Goal: Task Accomplishment & Management: Use online tool/utility

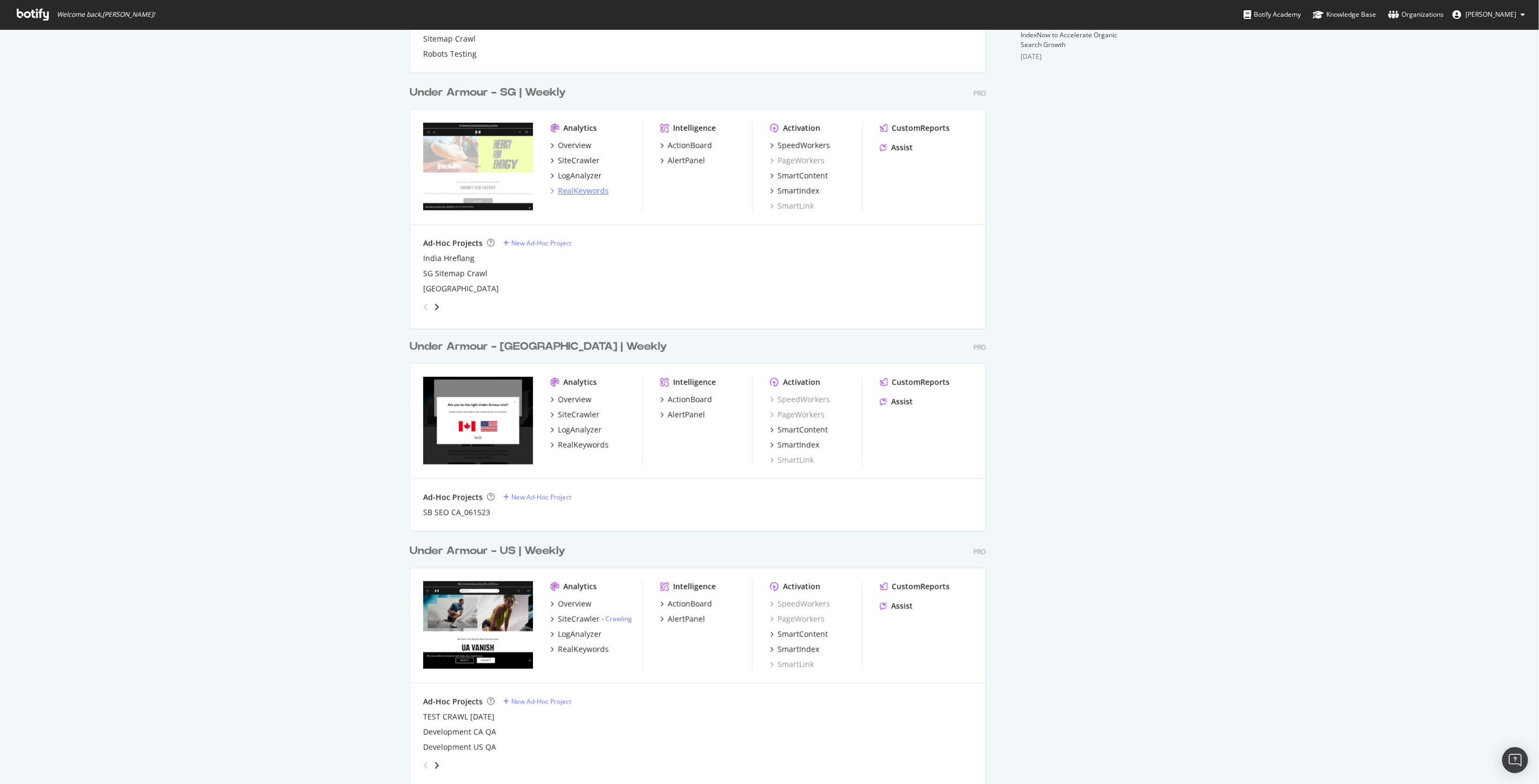
scroll to position [601, 0]
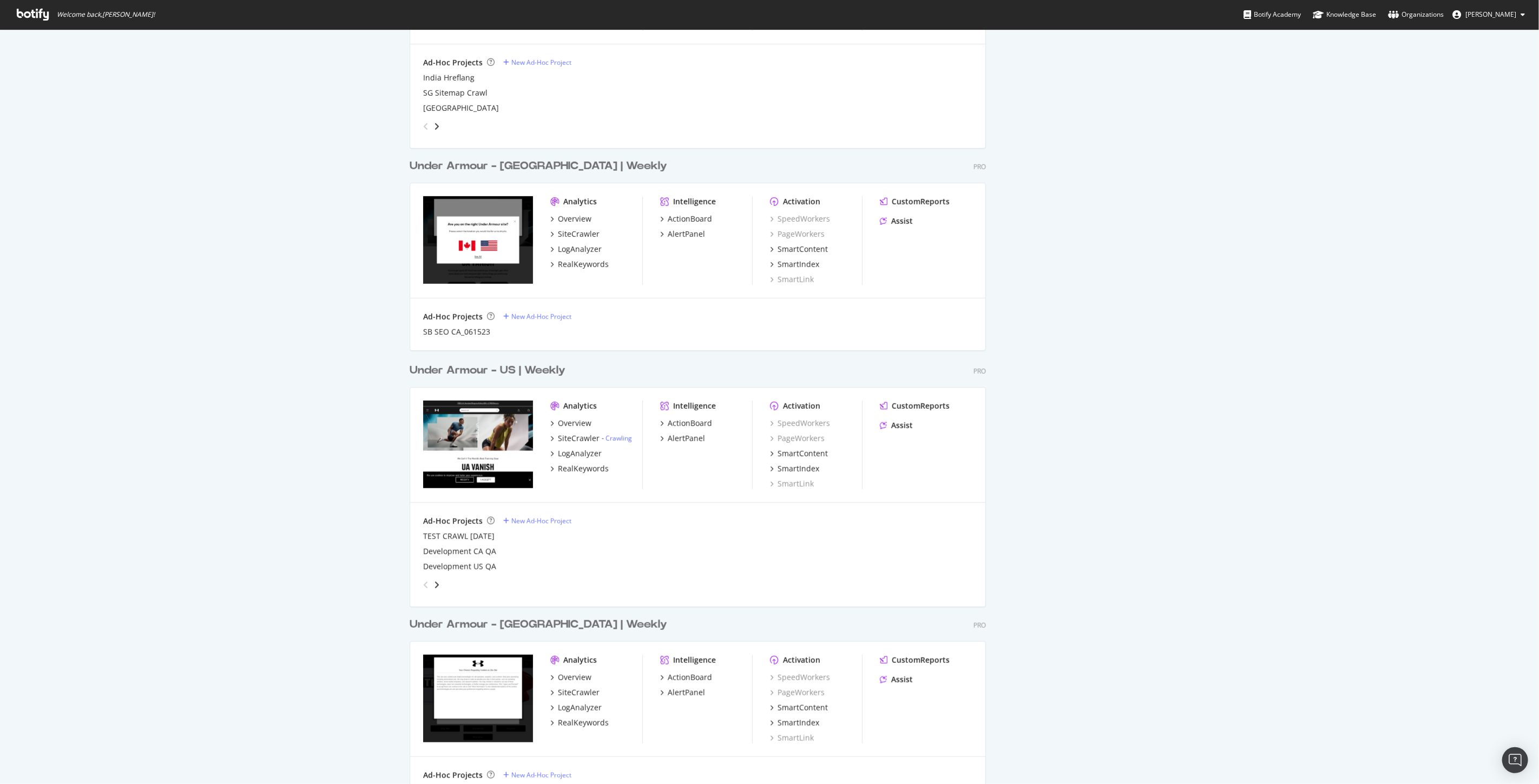
click at [539, 375] on div "Under Armour - US | Weekly" at bounding box center [488, 371] width 156 height 16
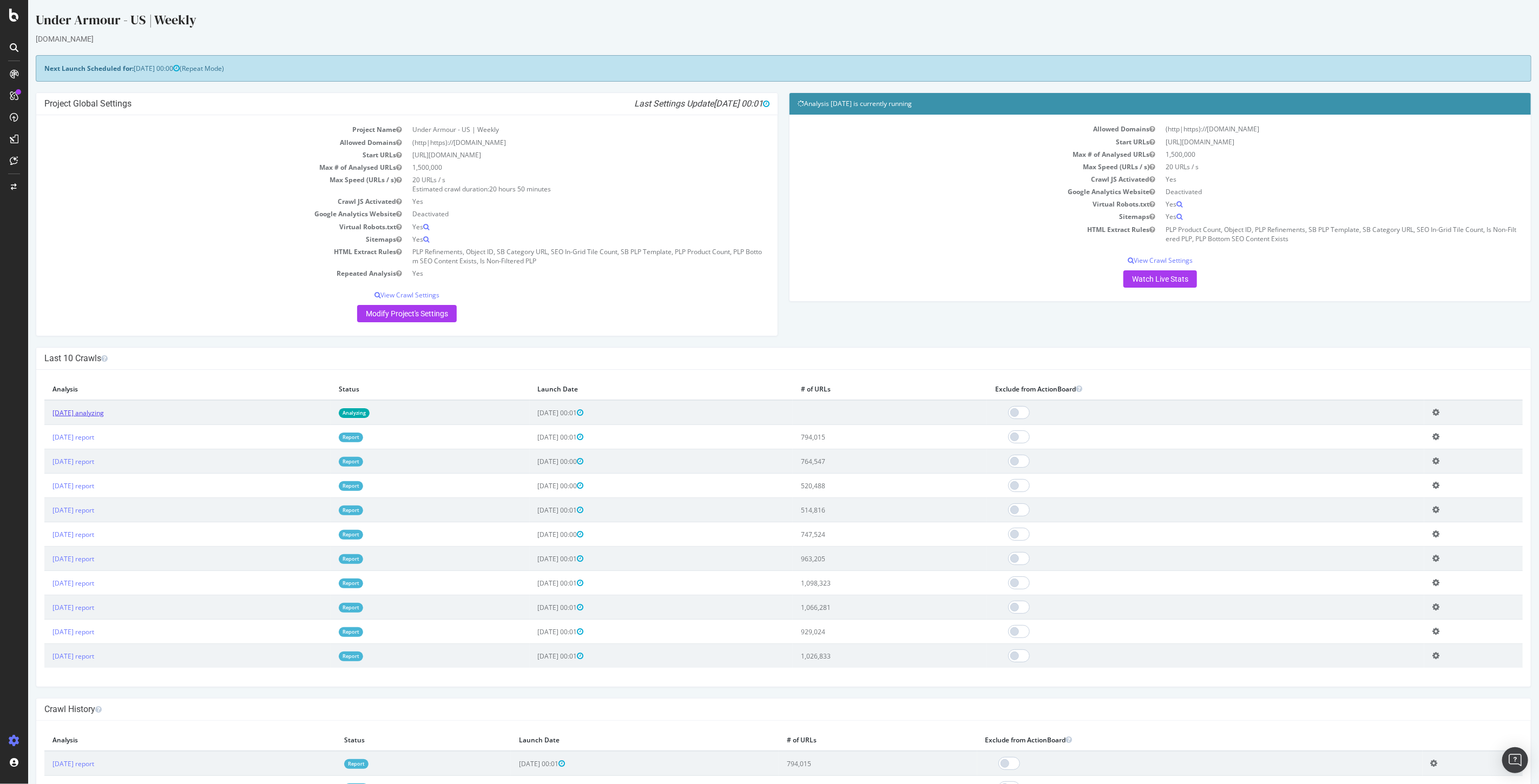
click at [97, 413] on link "[DATE] analyzing" at bounding box center [78, 413] width 51 height 9
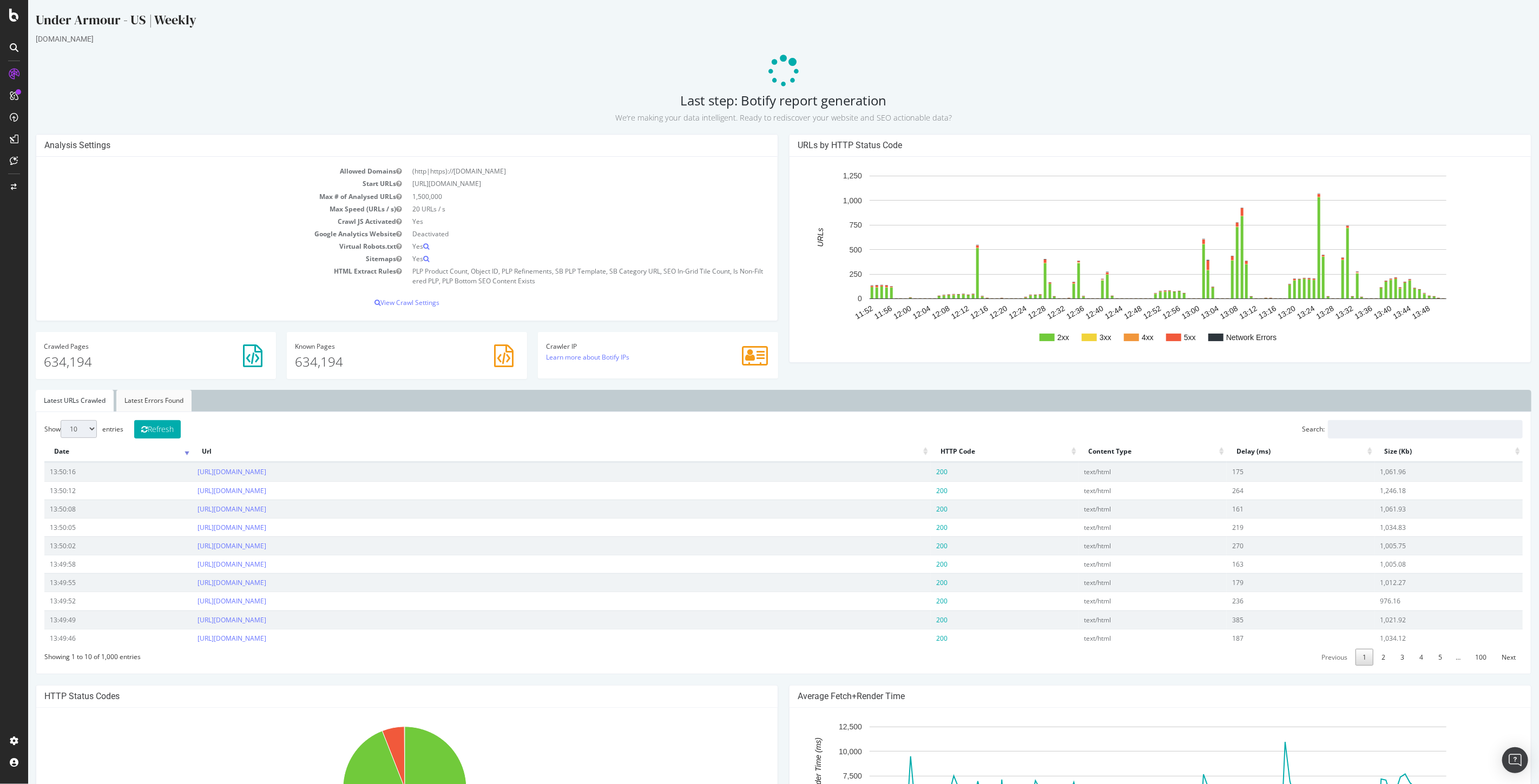
click at [161, 400] on link "Latest Errors Found" at bounding box center [154, 401] width 75 height 21
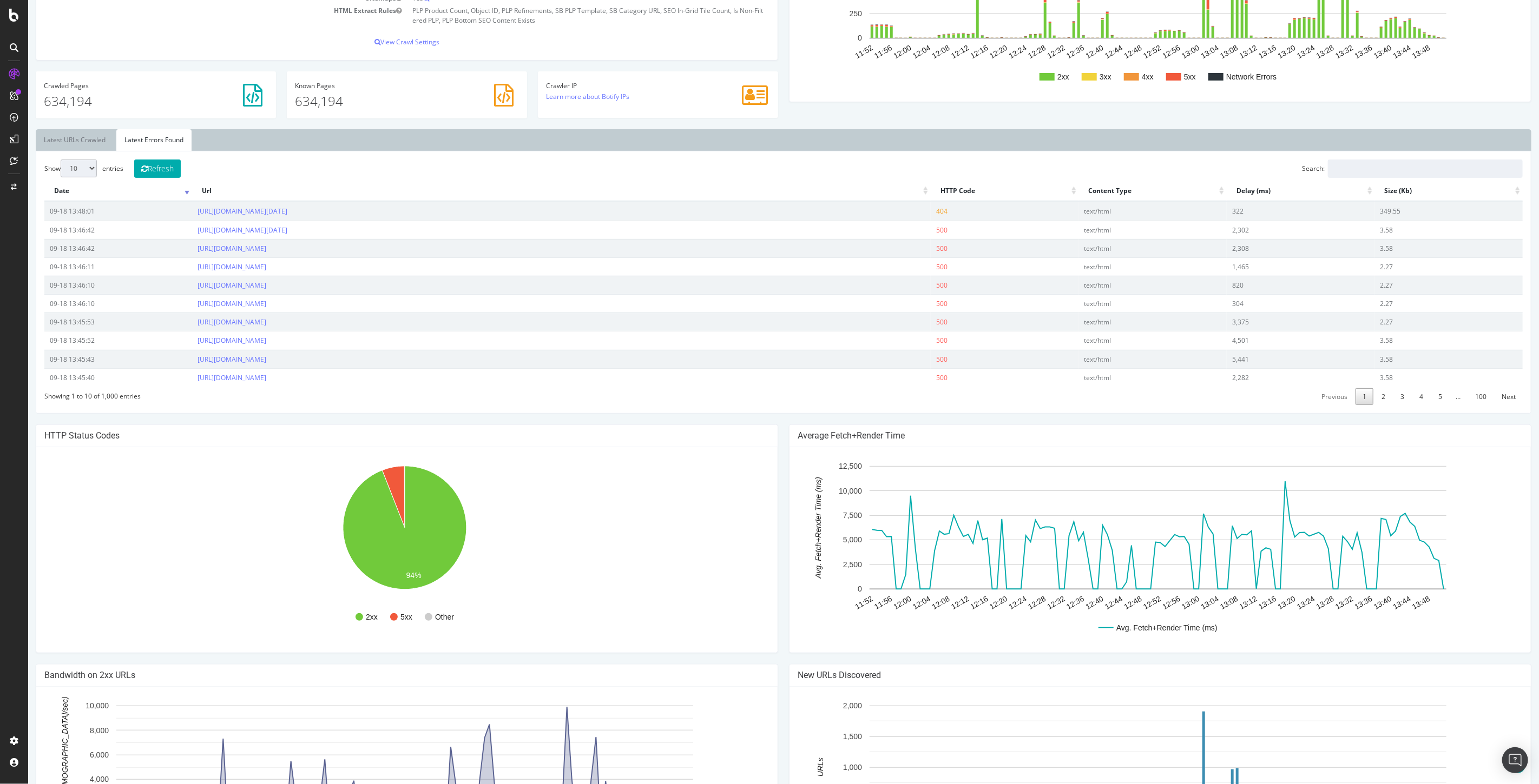
scroll to position [201, 0]
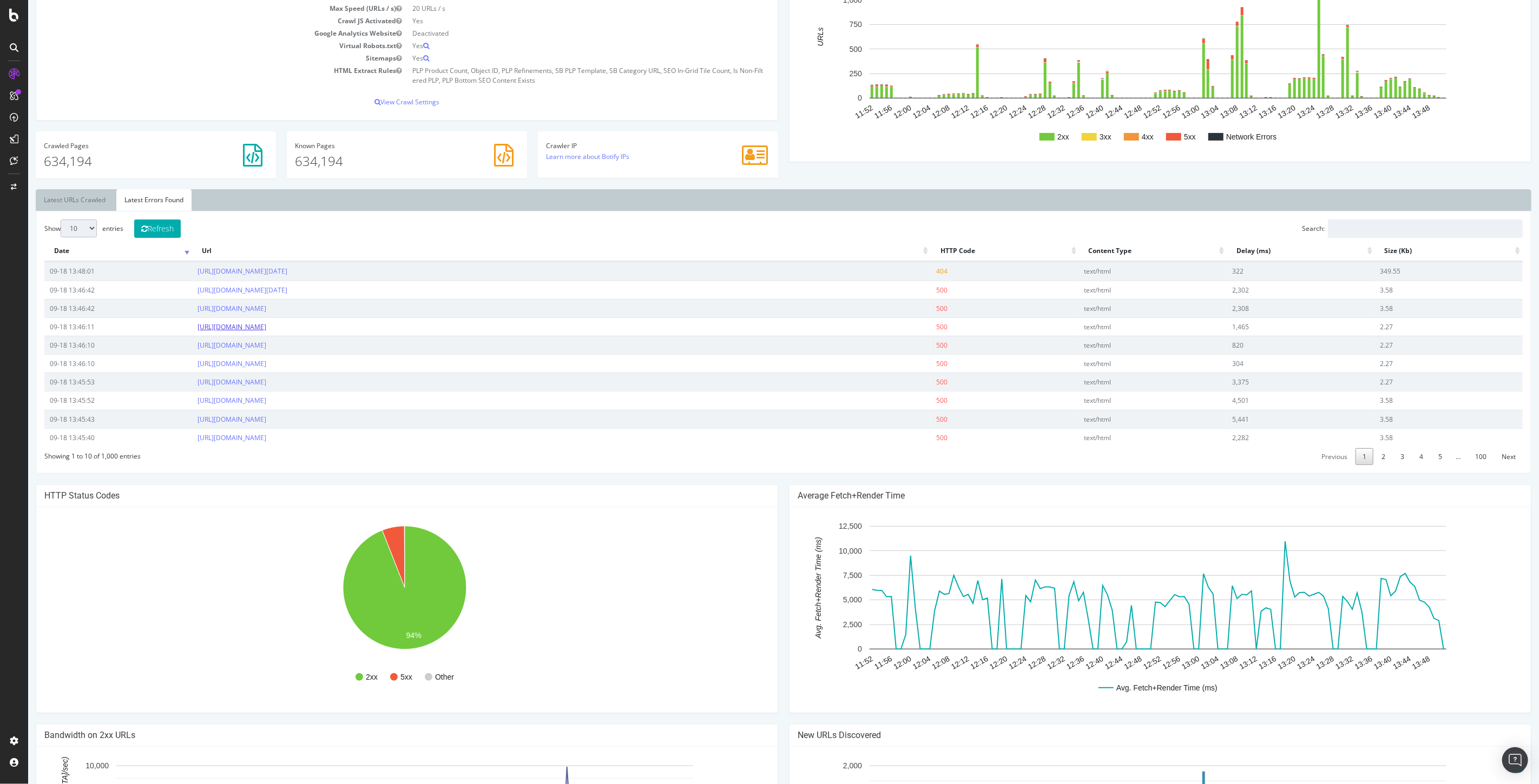
click at [266, 329] on link "[URL][DOMAIN_NAME]" at bounding box center [231, 327] width 69 height 9
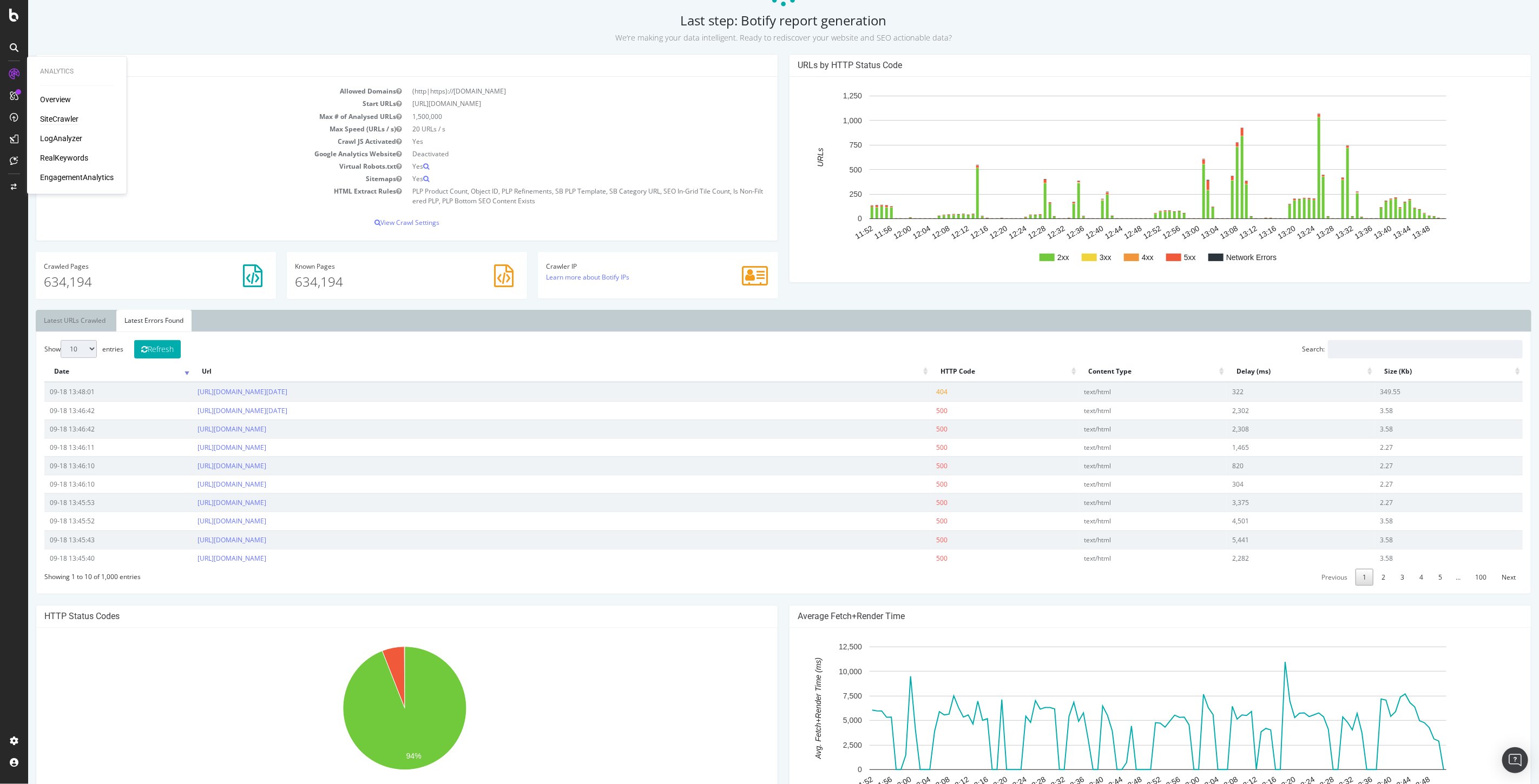
click at [47, 118] on div "SiteCrawler" at bounding box center [59, 119] width 38 height 11
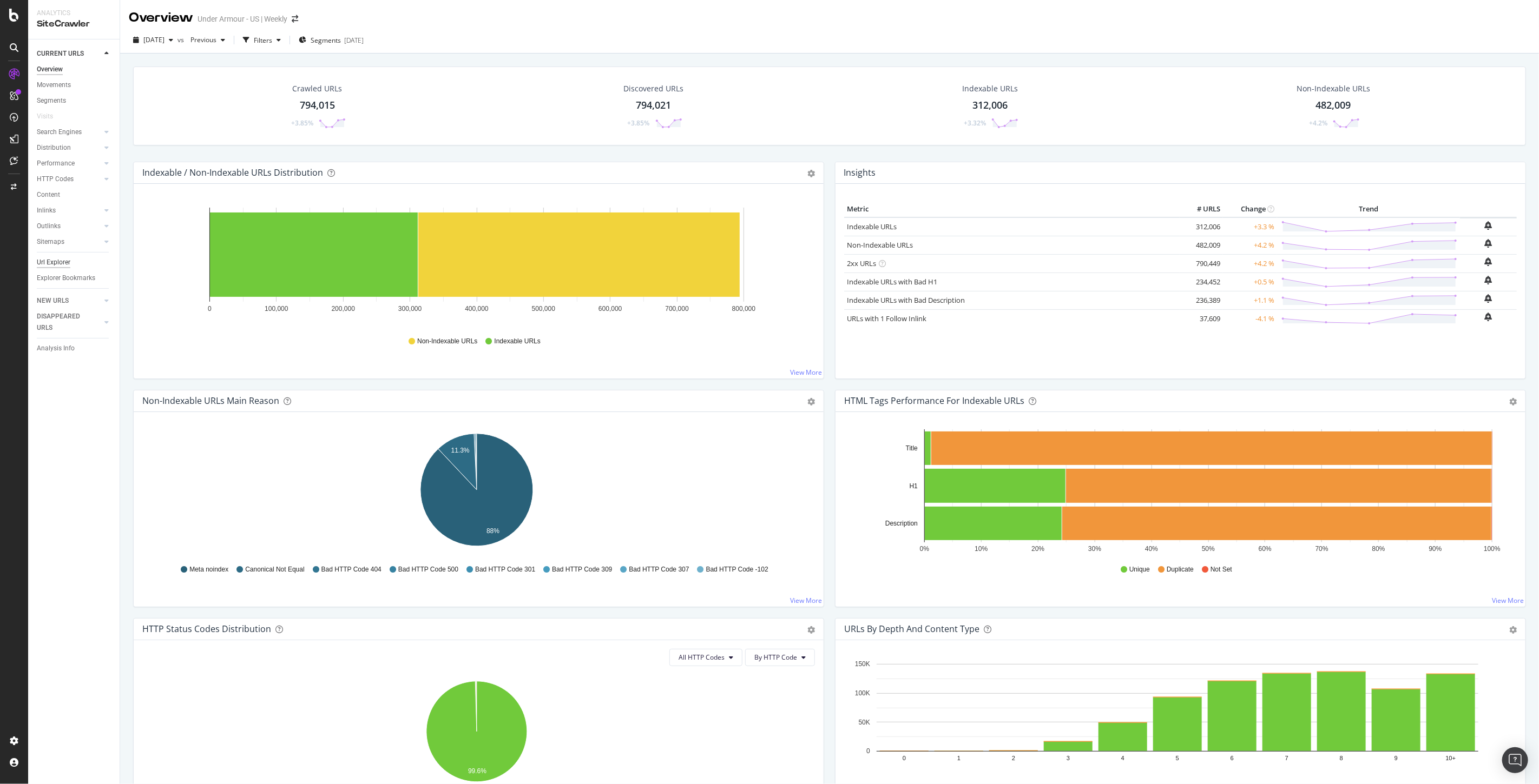
click at [57, 257] on div "Url Explorer" at bounding box center [54, 262] width 33 height 11
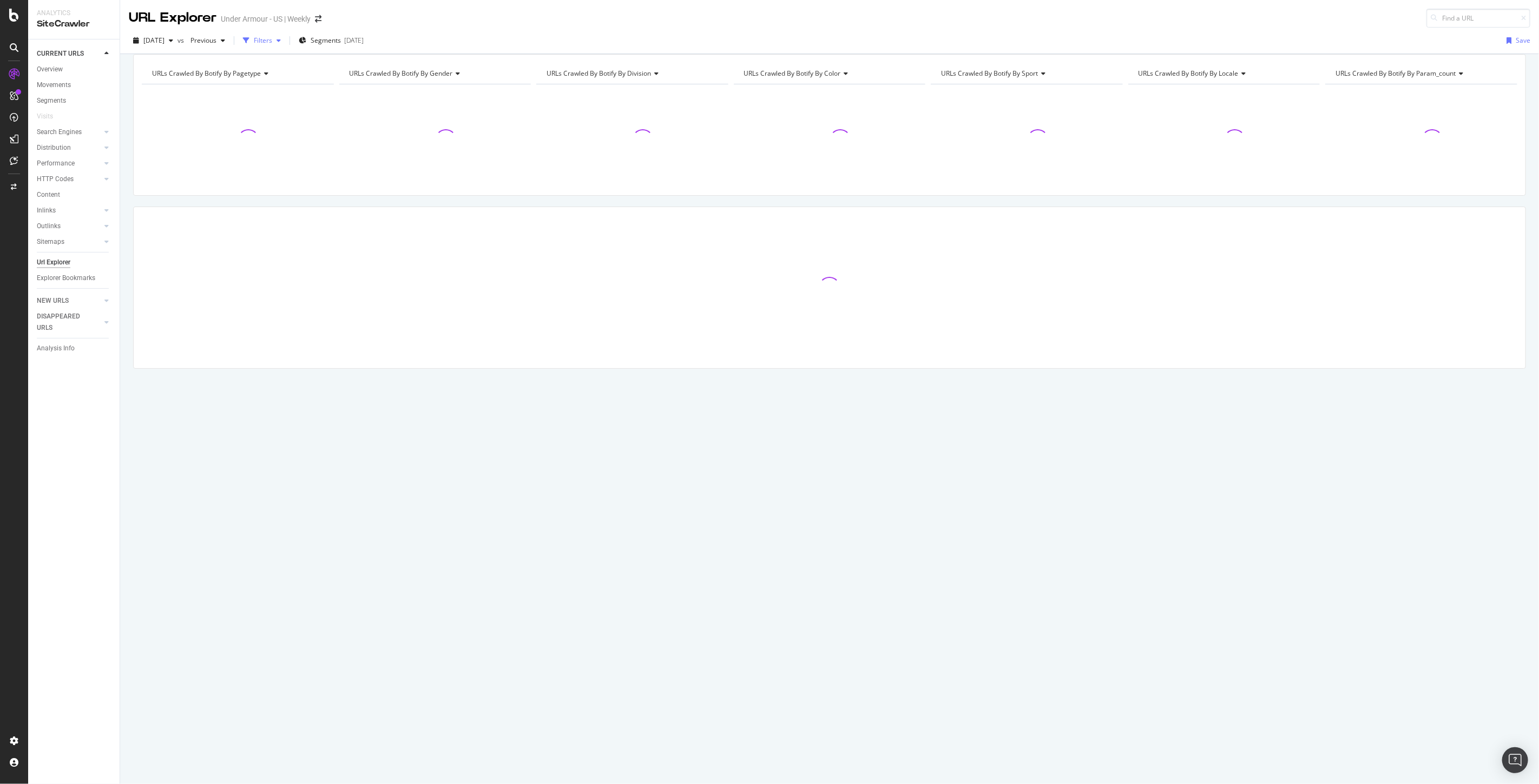
click at [285, 35] on div "Filters" at bounding box center [262, 40] width 47 height 16
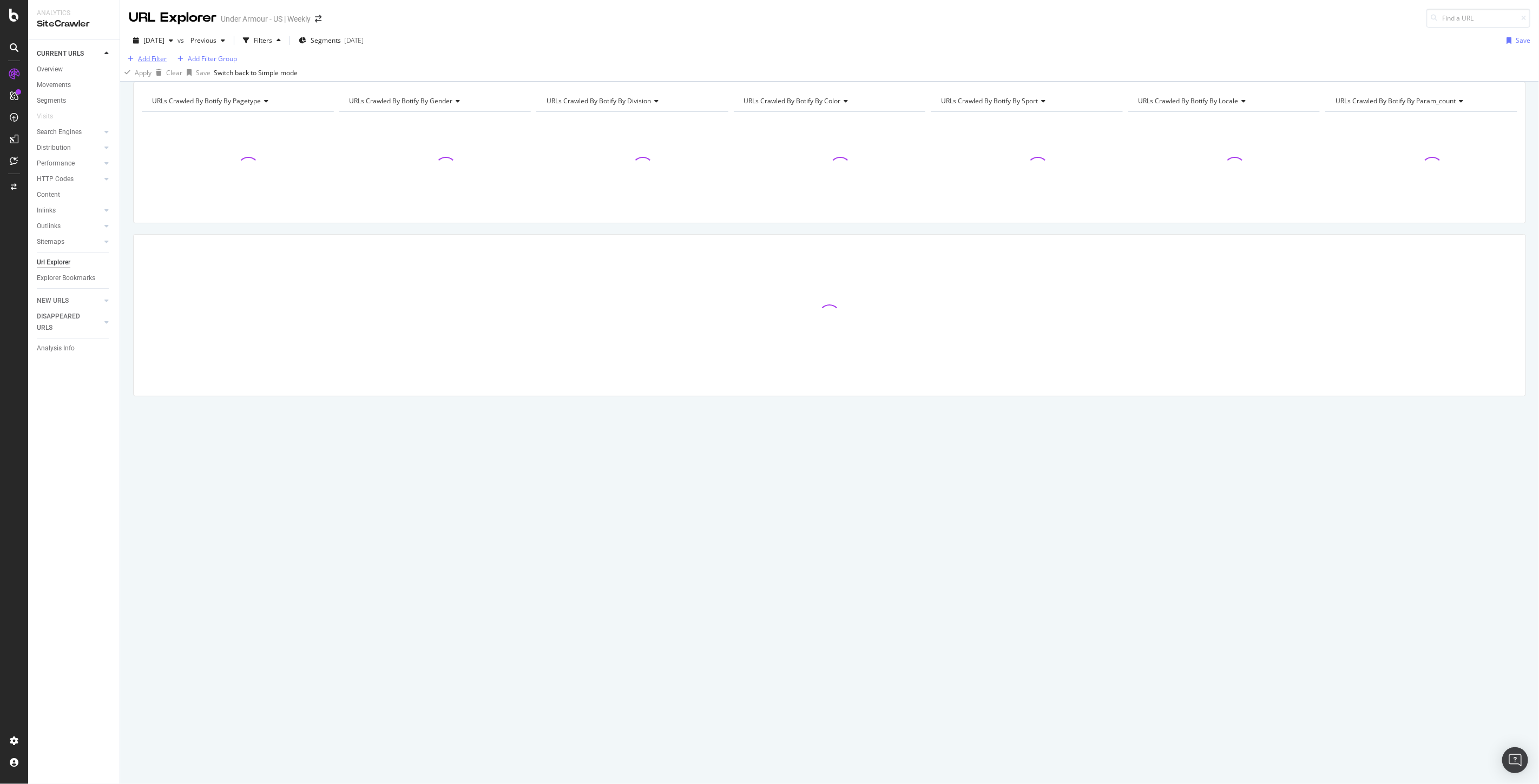
click at [160, 63] on div "Add Filter" at bounding box center [152, 59] width 29 height 9
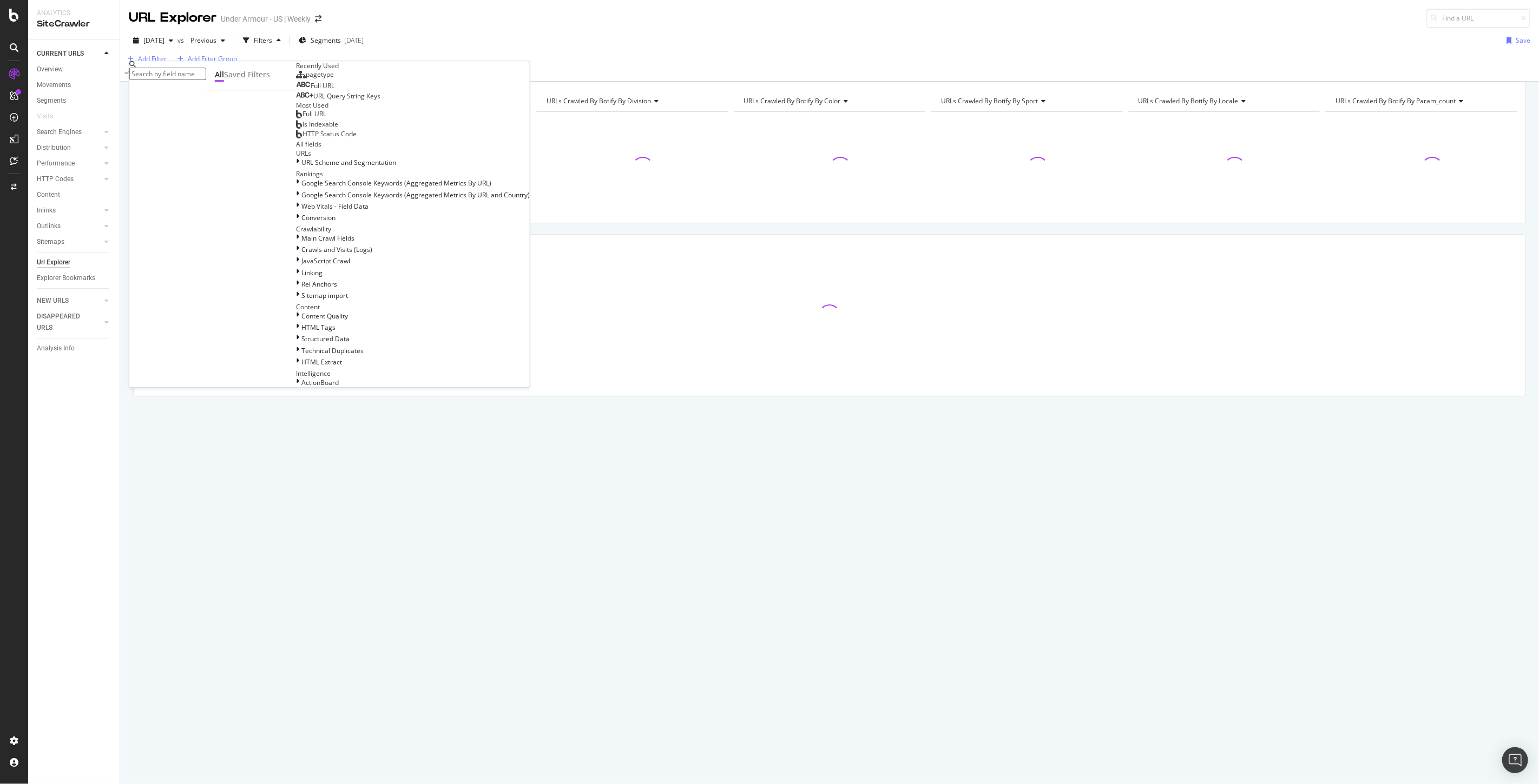
scroll to position [348, 0]
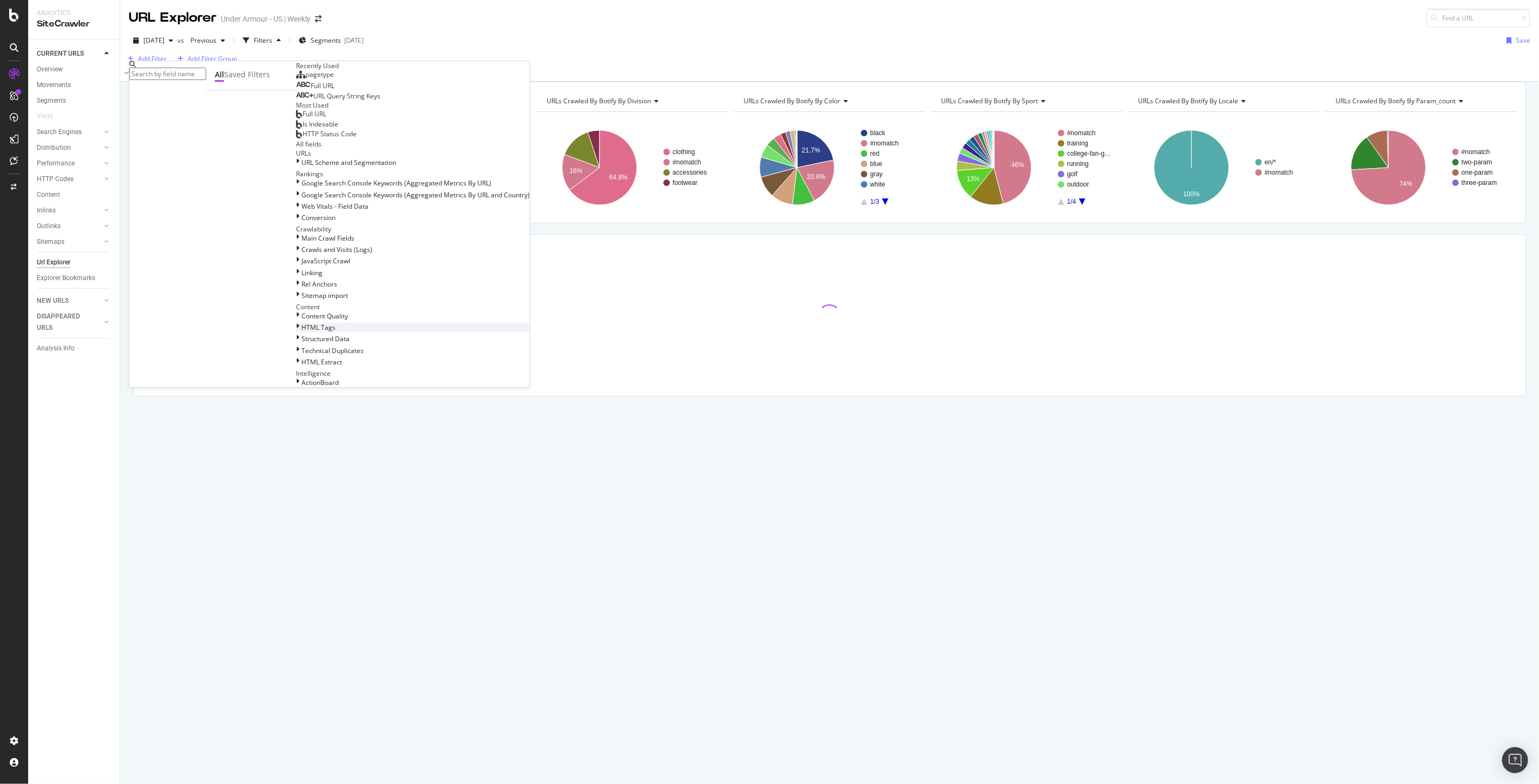
click at [302, 323] on span "HTML Tags" at bounding box center [318, 327] width 34 height 9
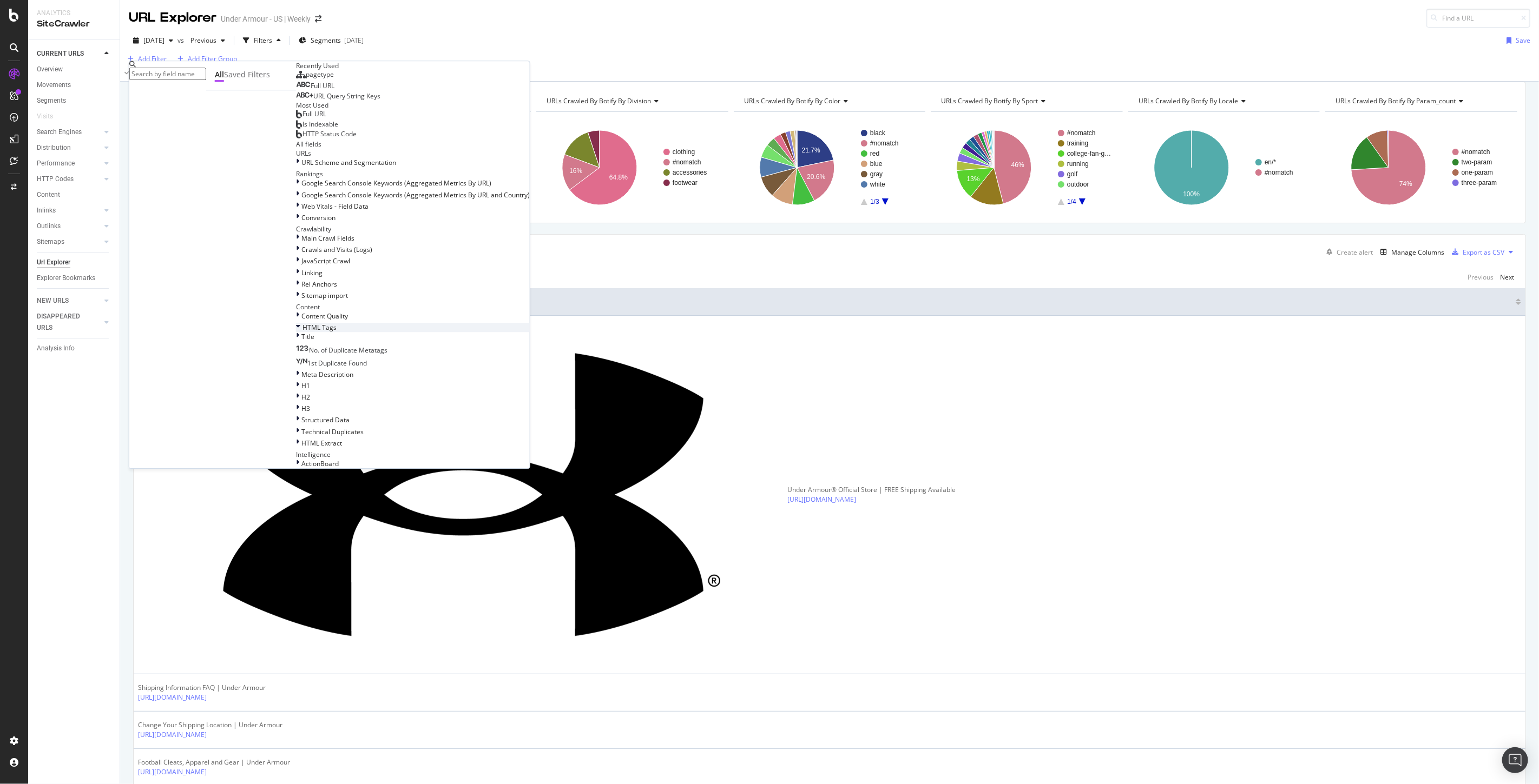
click at [302, 323] on span "HTML Tags" at bounding box center [319, 327] width 34 height 9
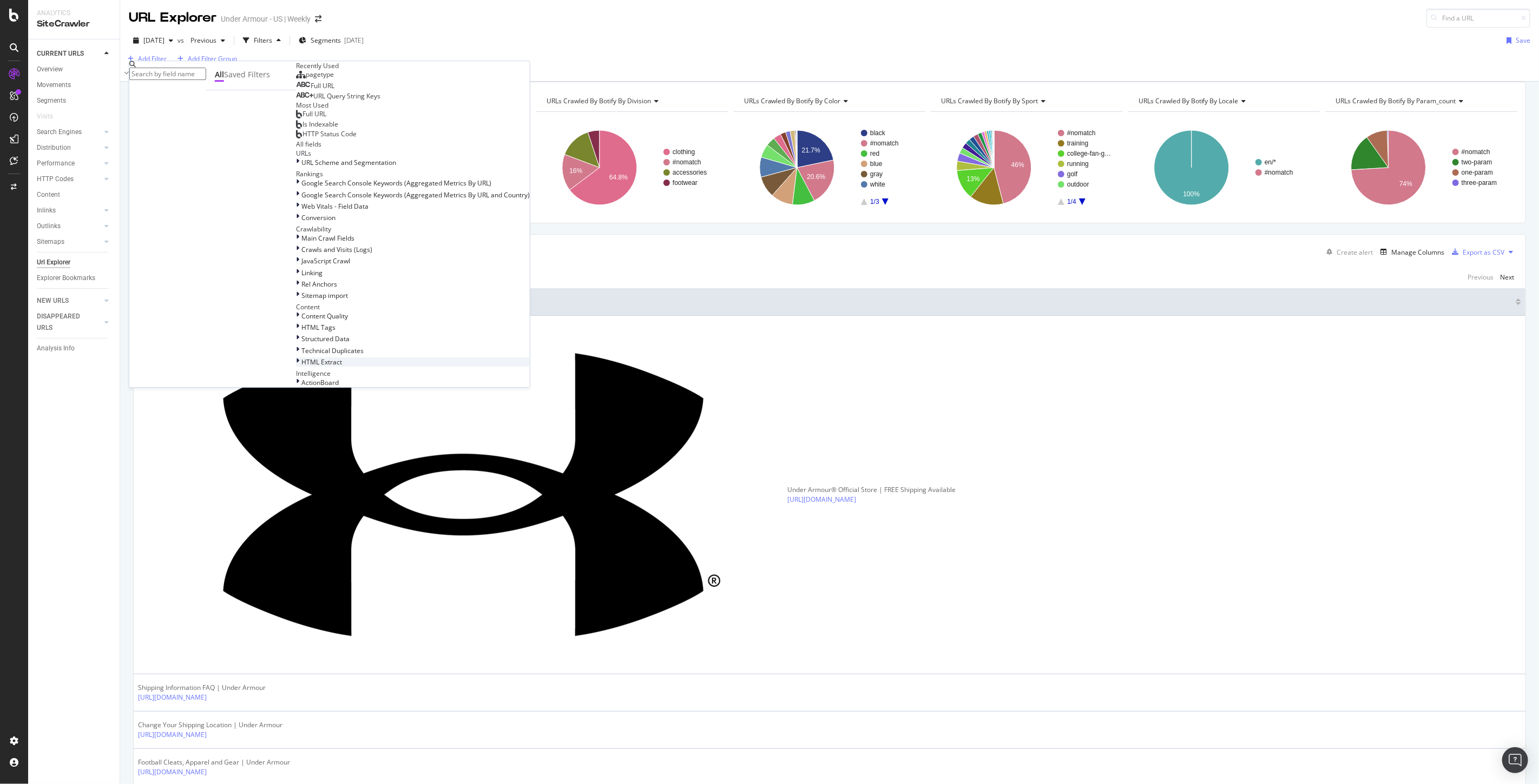
click at [296, 358] on div "HTML Extract" at bounding box center [412, 362] width 234 height 9
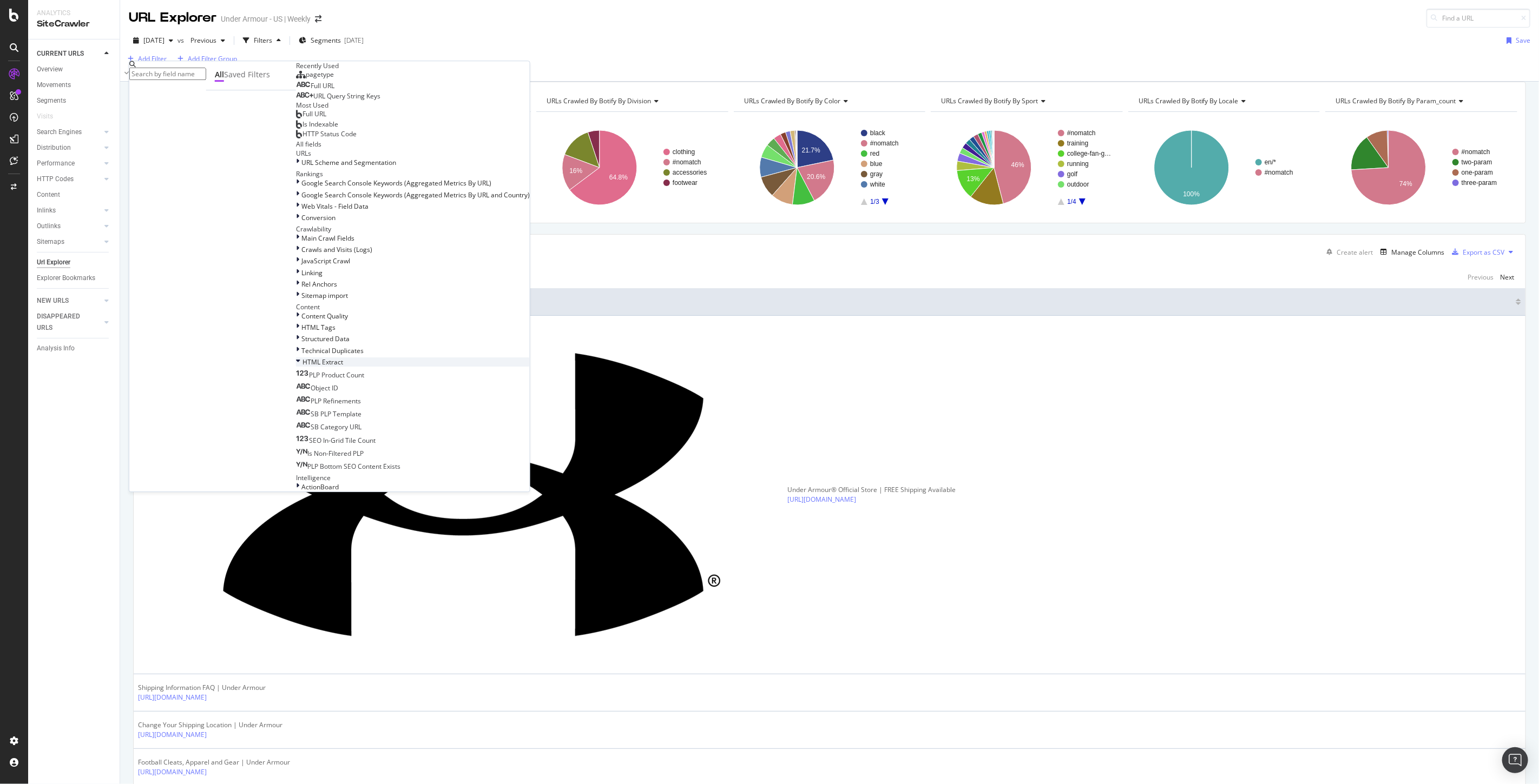
scroll to position [452, 0]
click at [307, 462] on span "PLP Bottom SEO Content Exists" at bounding box center [354, 466] width 93 height 9
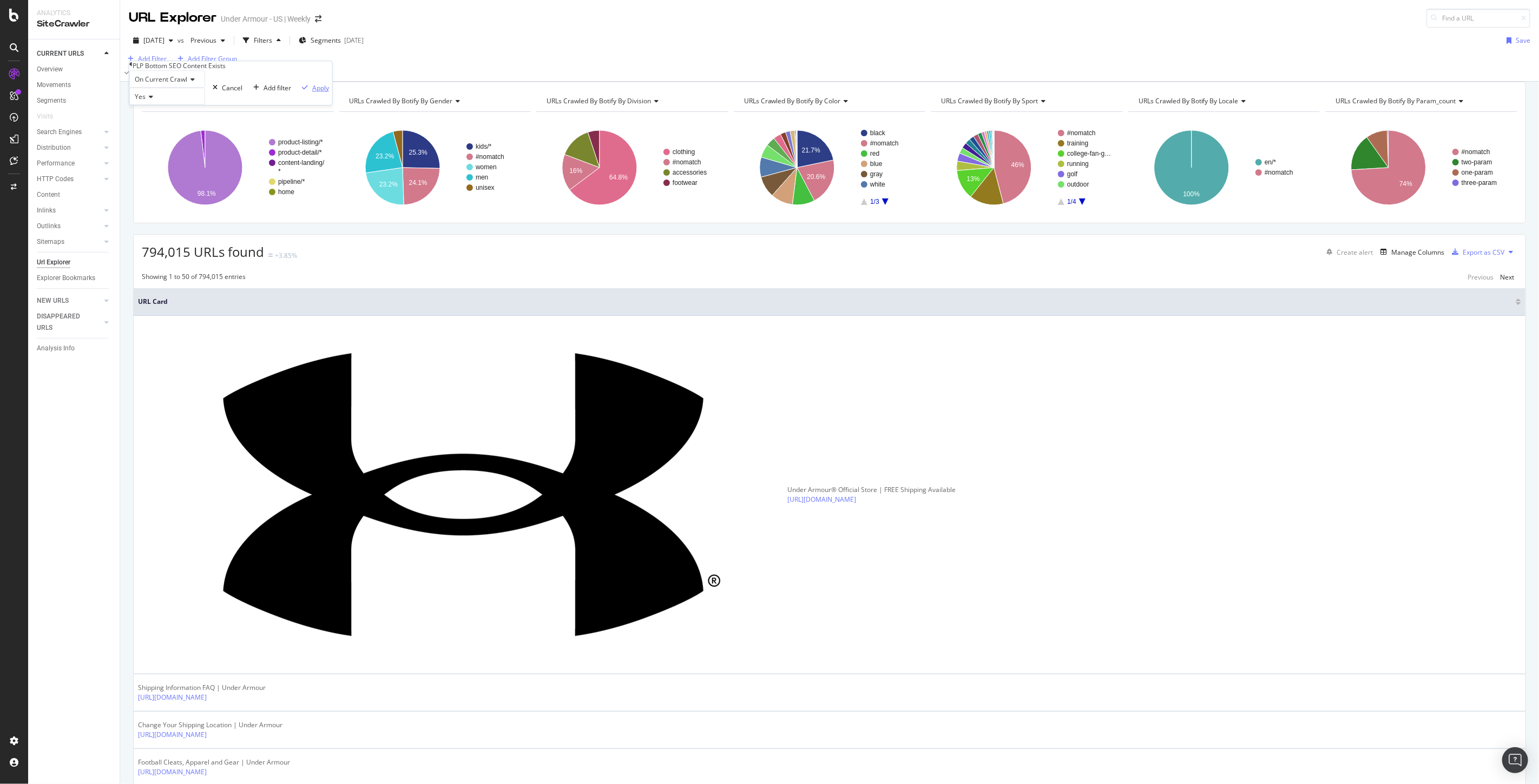
click at [312, 93] on div "Apply" at bounding box center [321, 87] width 17 height 9
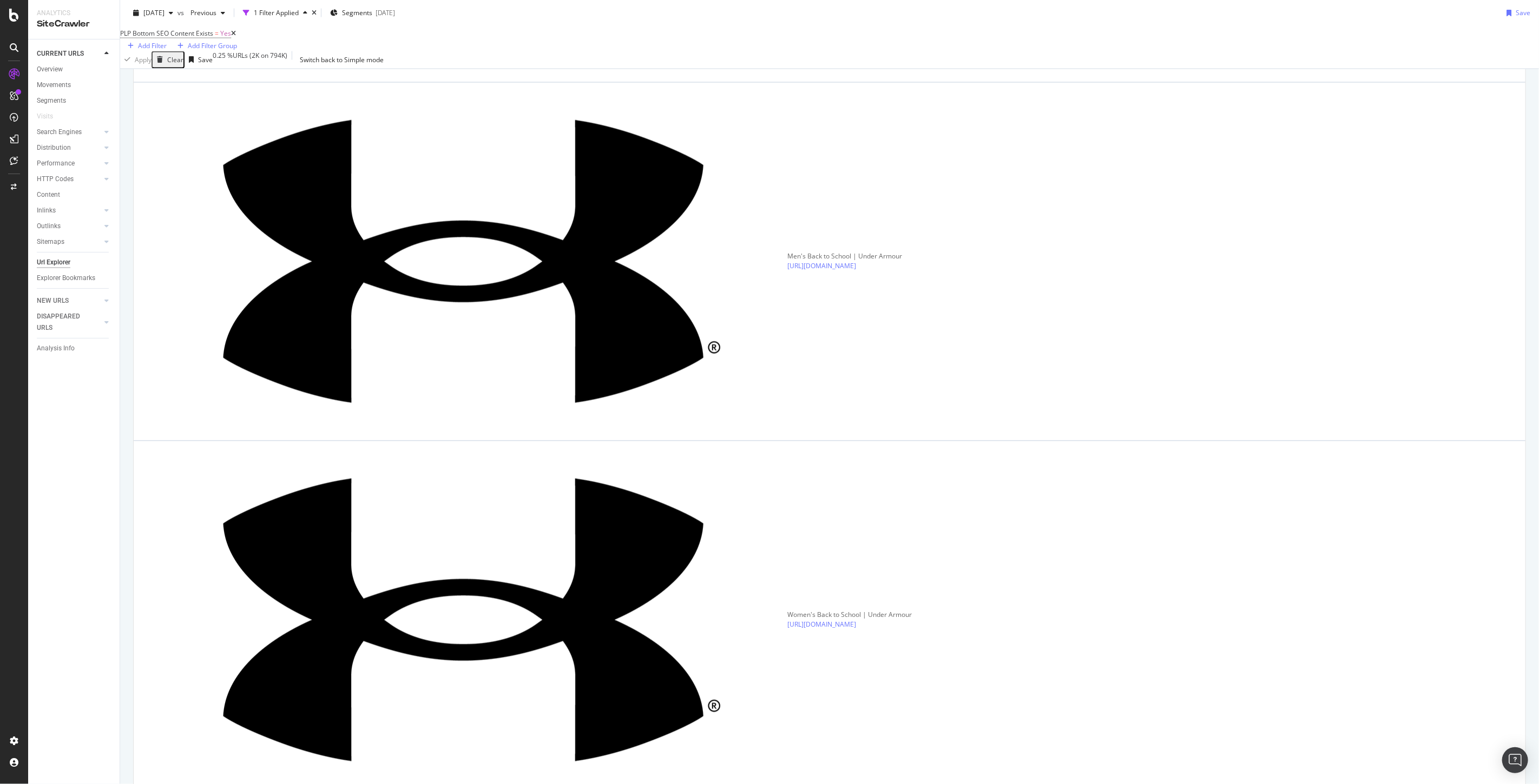
scroll to position [1880, 0]
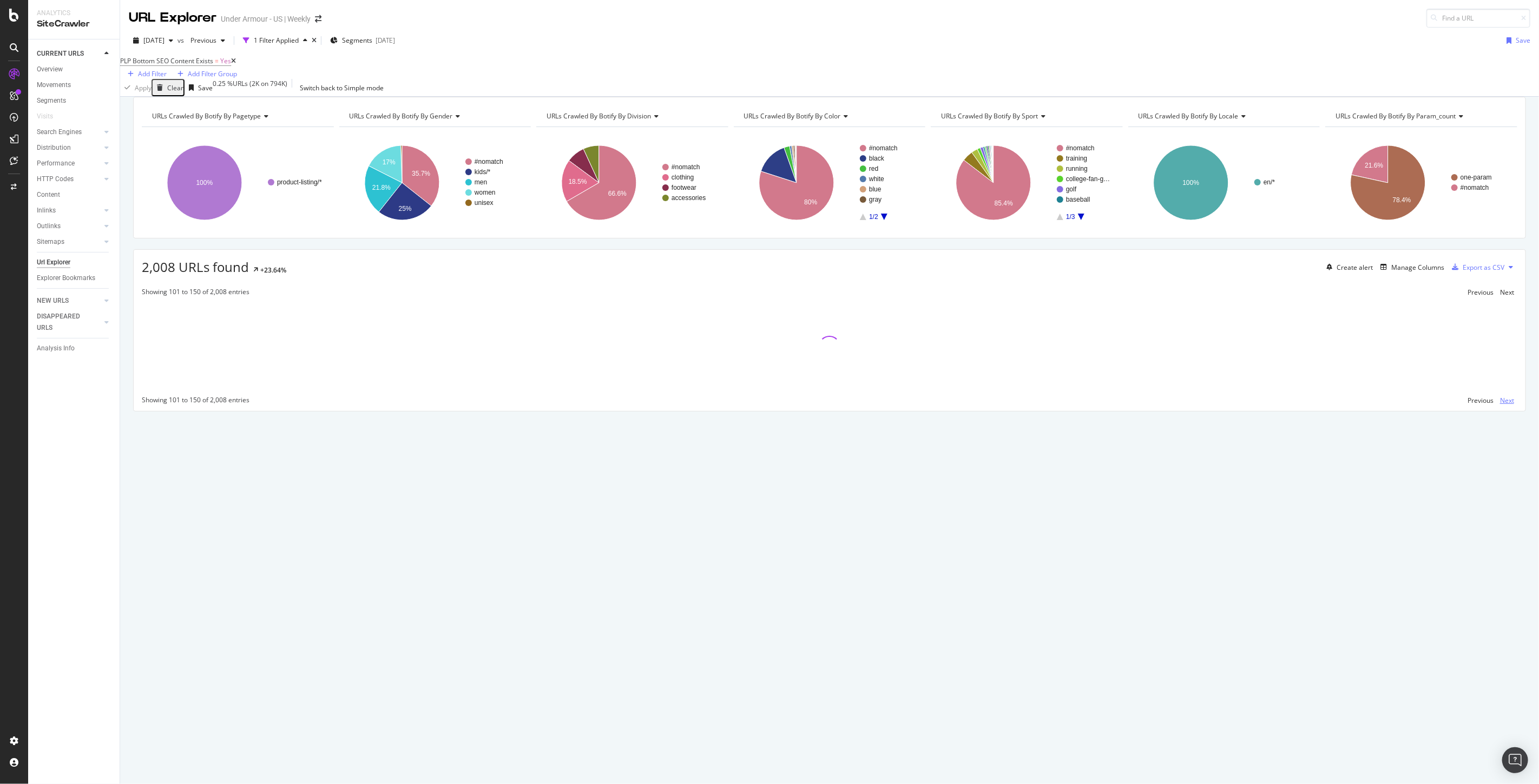
scroll to position [0, 0]
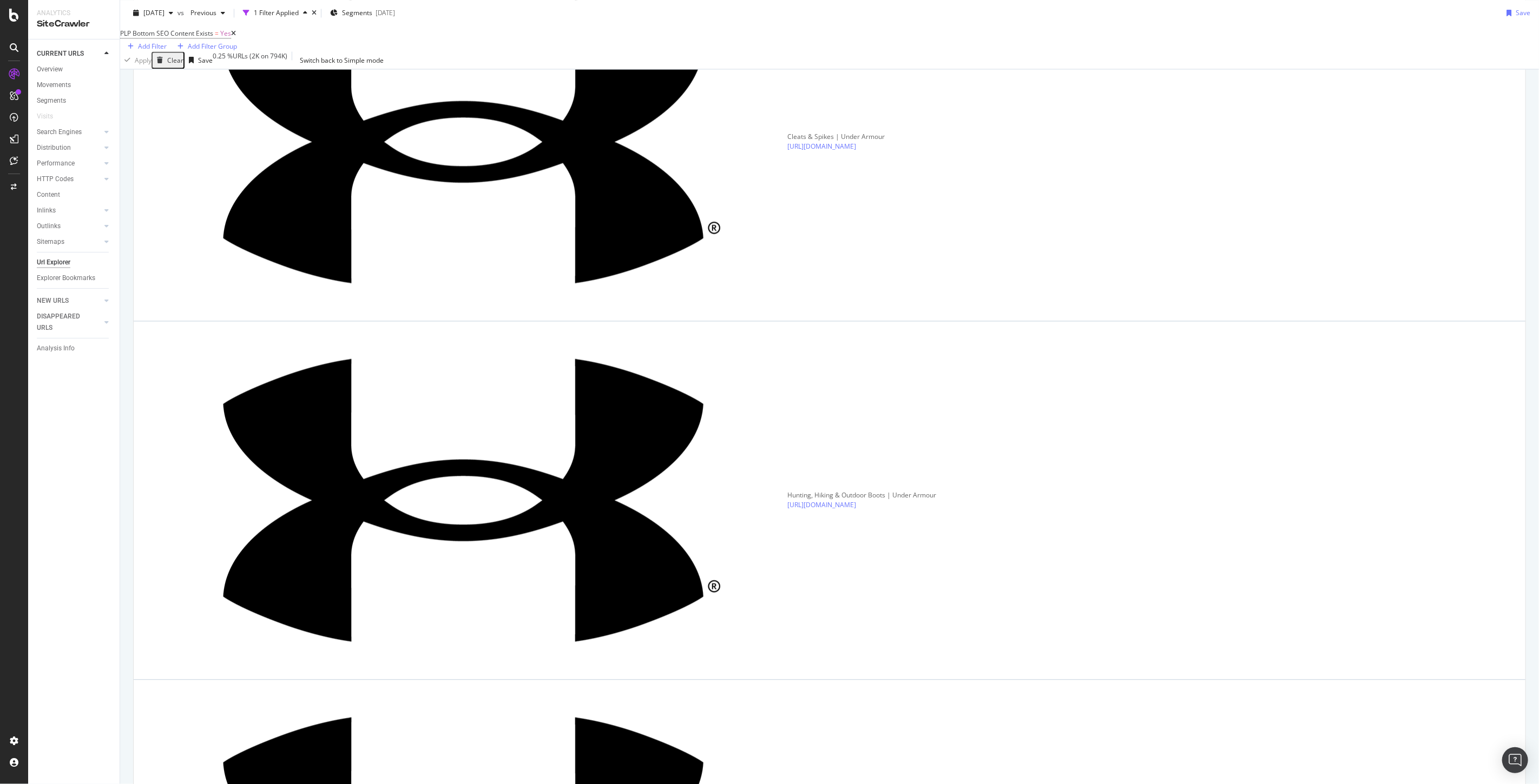
scroll to position [1880, 0]
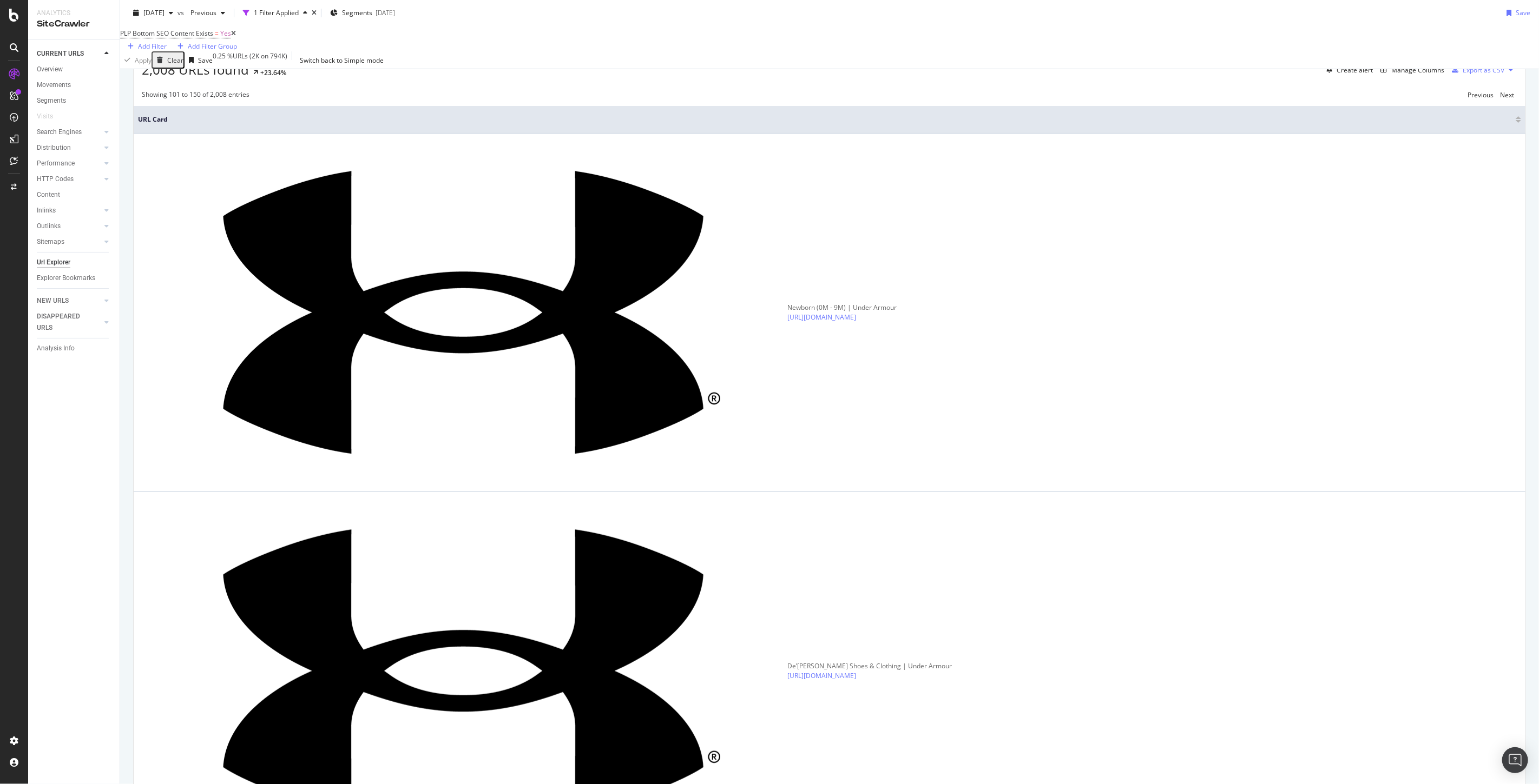
scroll to position [0, 0]
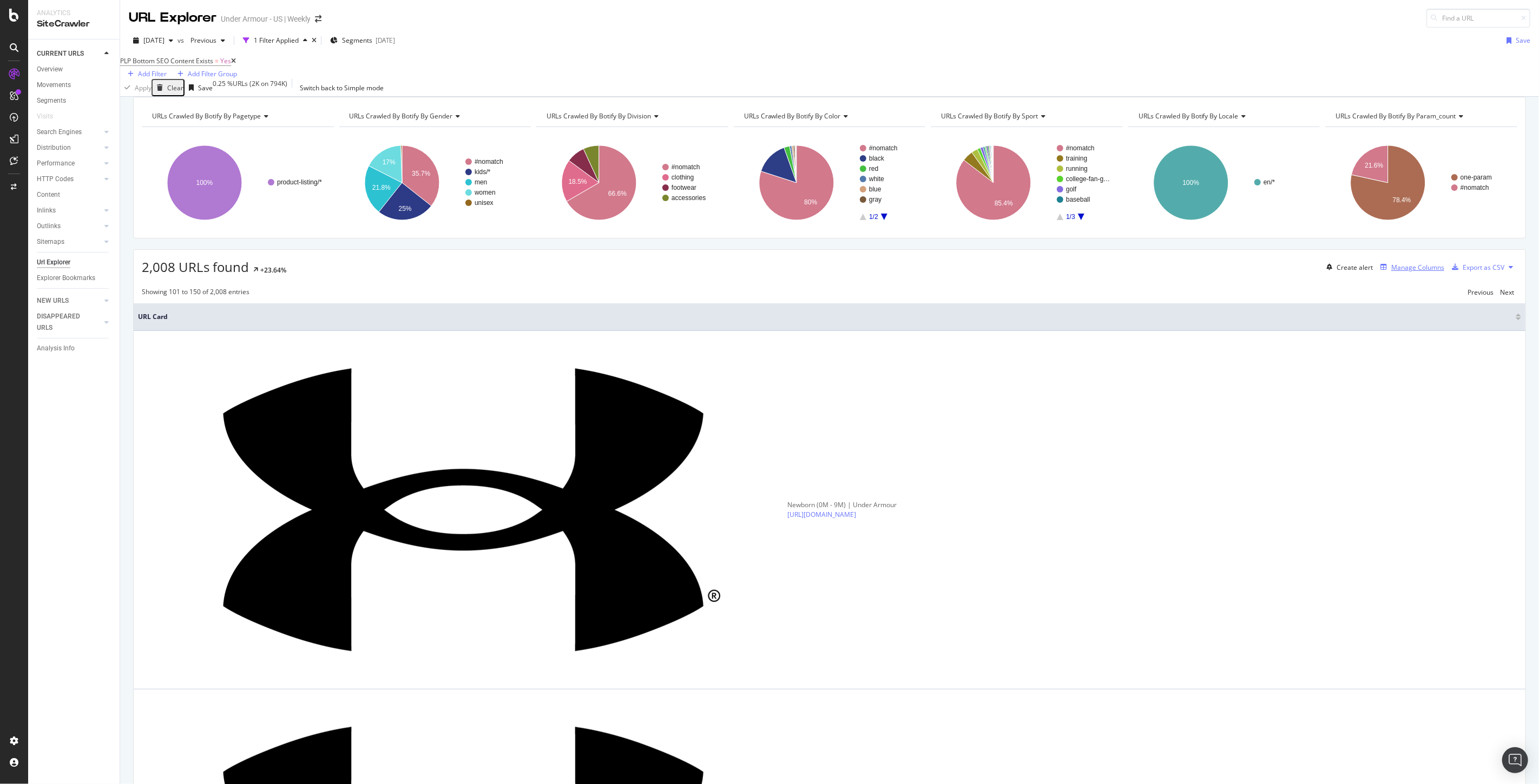
click at [1397, 272] on div "Manage Columns" at bounding box center [1418, 267] width 53 height 9
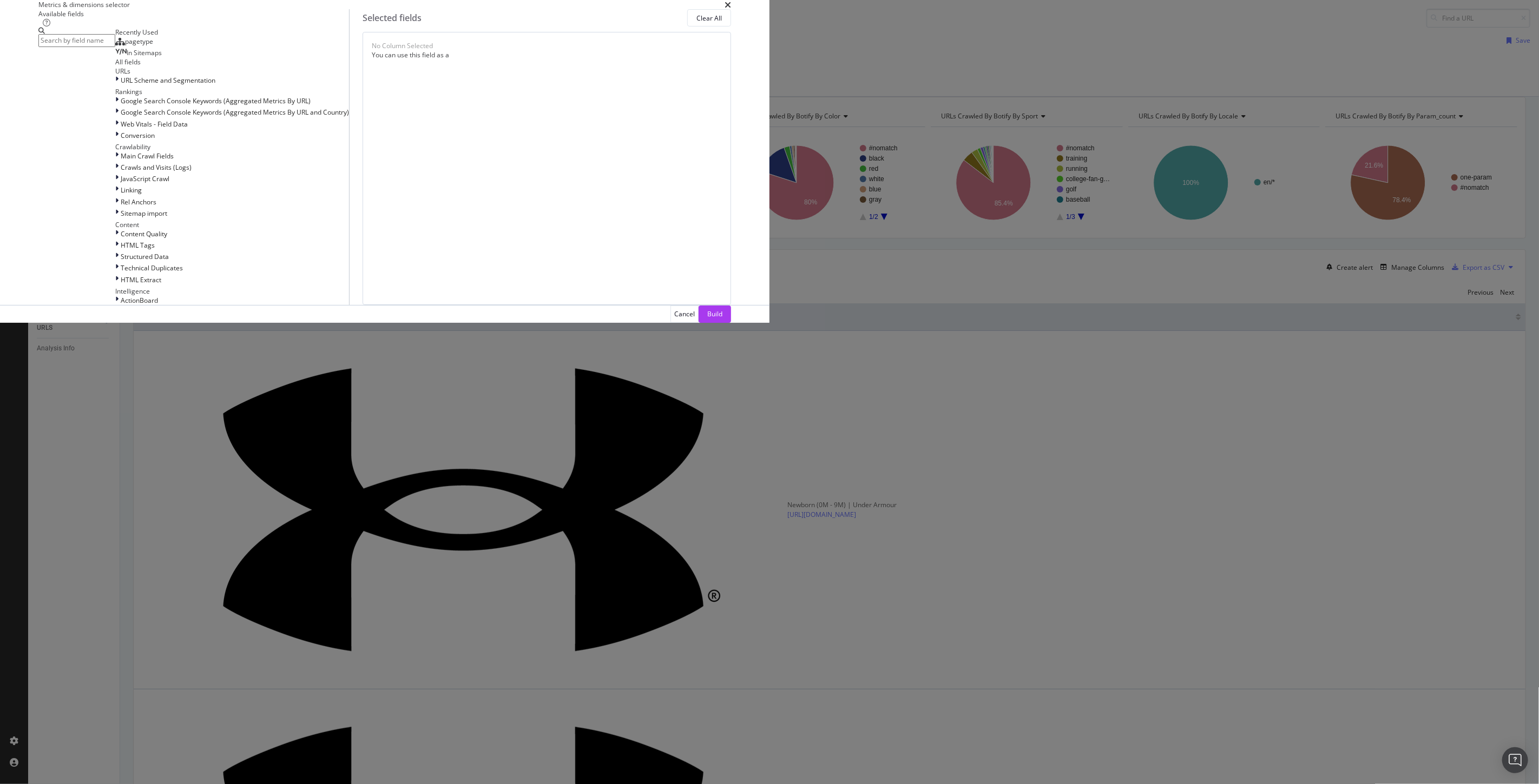
click at [115, 47] on input "modal" at bounding box center [76, 40] width 77 height 13
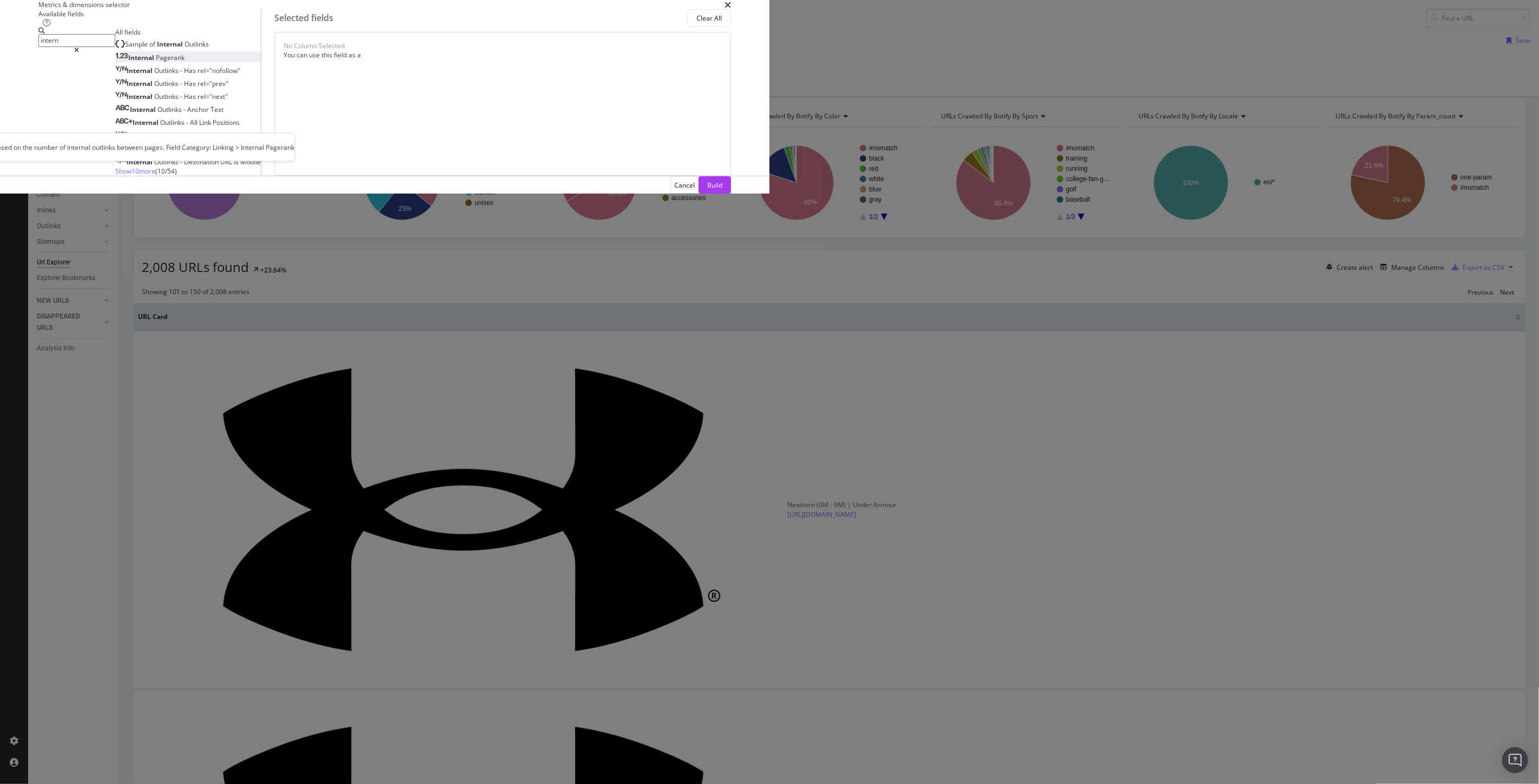
type input "intern"
click at [185, 62] on span "Pagerank" at bounding box center [170, 57] width 29 height 9
click at [722, 190] on div "Build" at bounding box center [715, 185] width 15 height 9
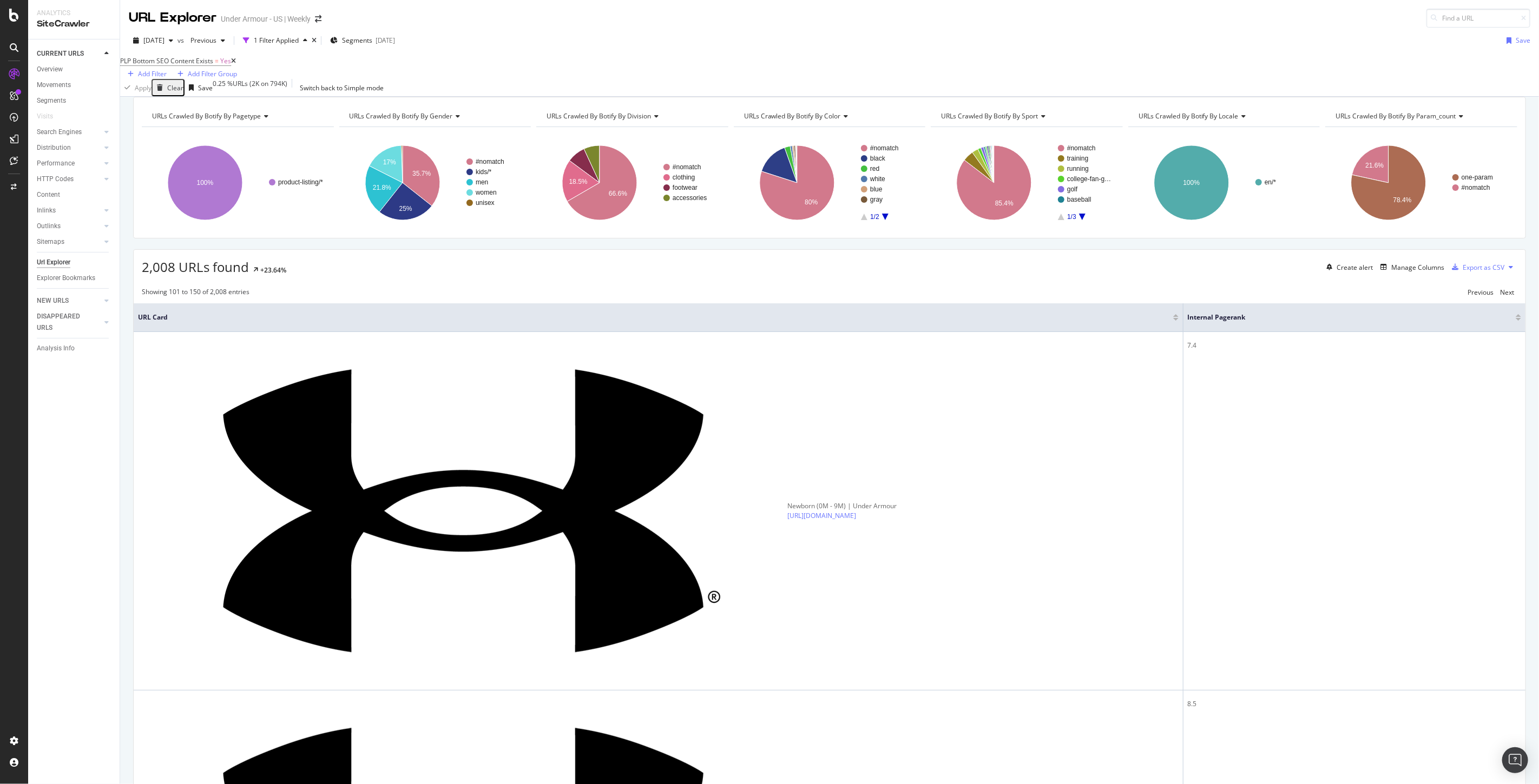
click at [1516, 321] on div at bounding box center [1518, 319] width 5 height 3
click at [1516, 317] on div at bounding box center [1518, 315] width 5 height 3
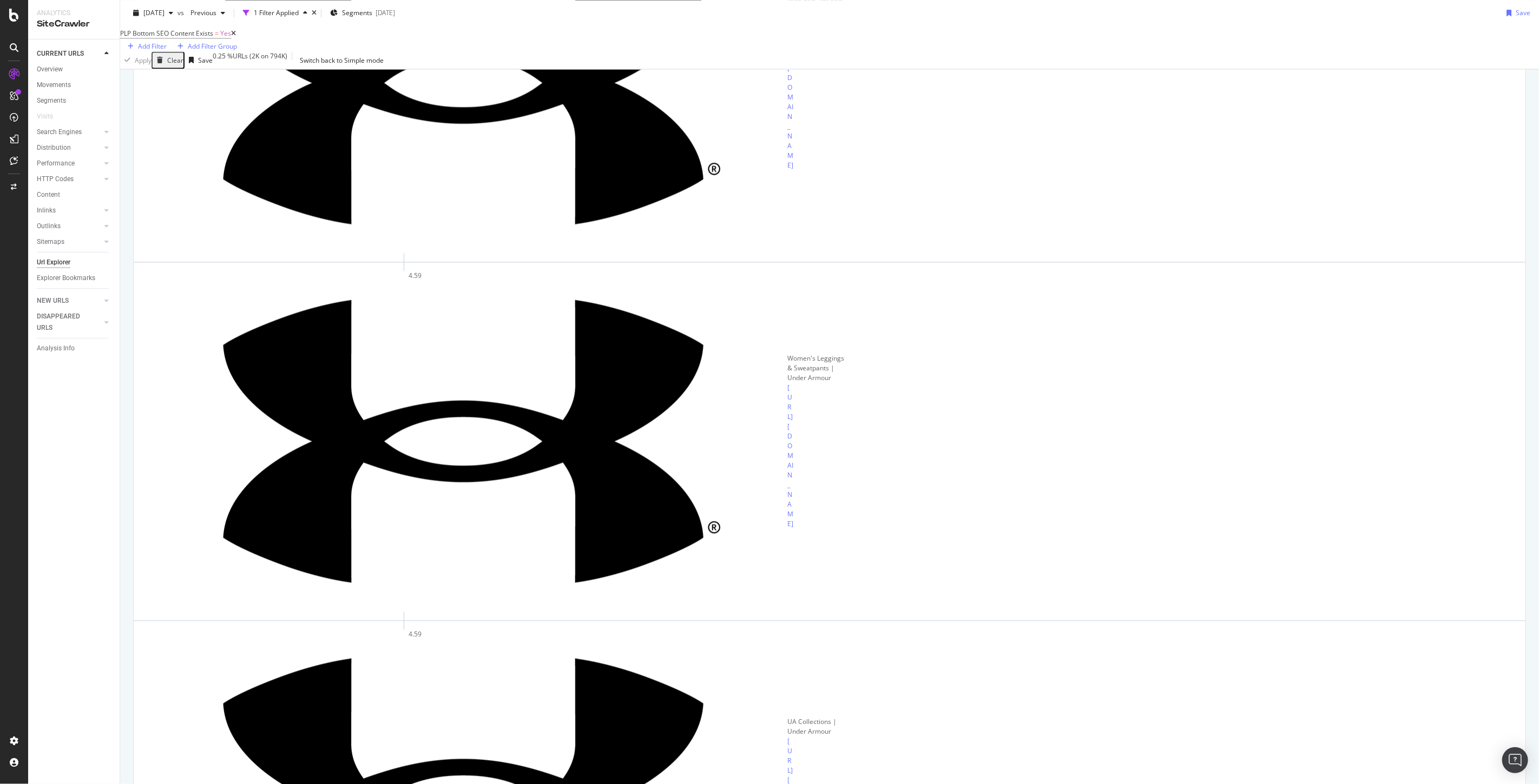
scroll to position [1923, 0]
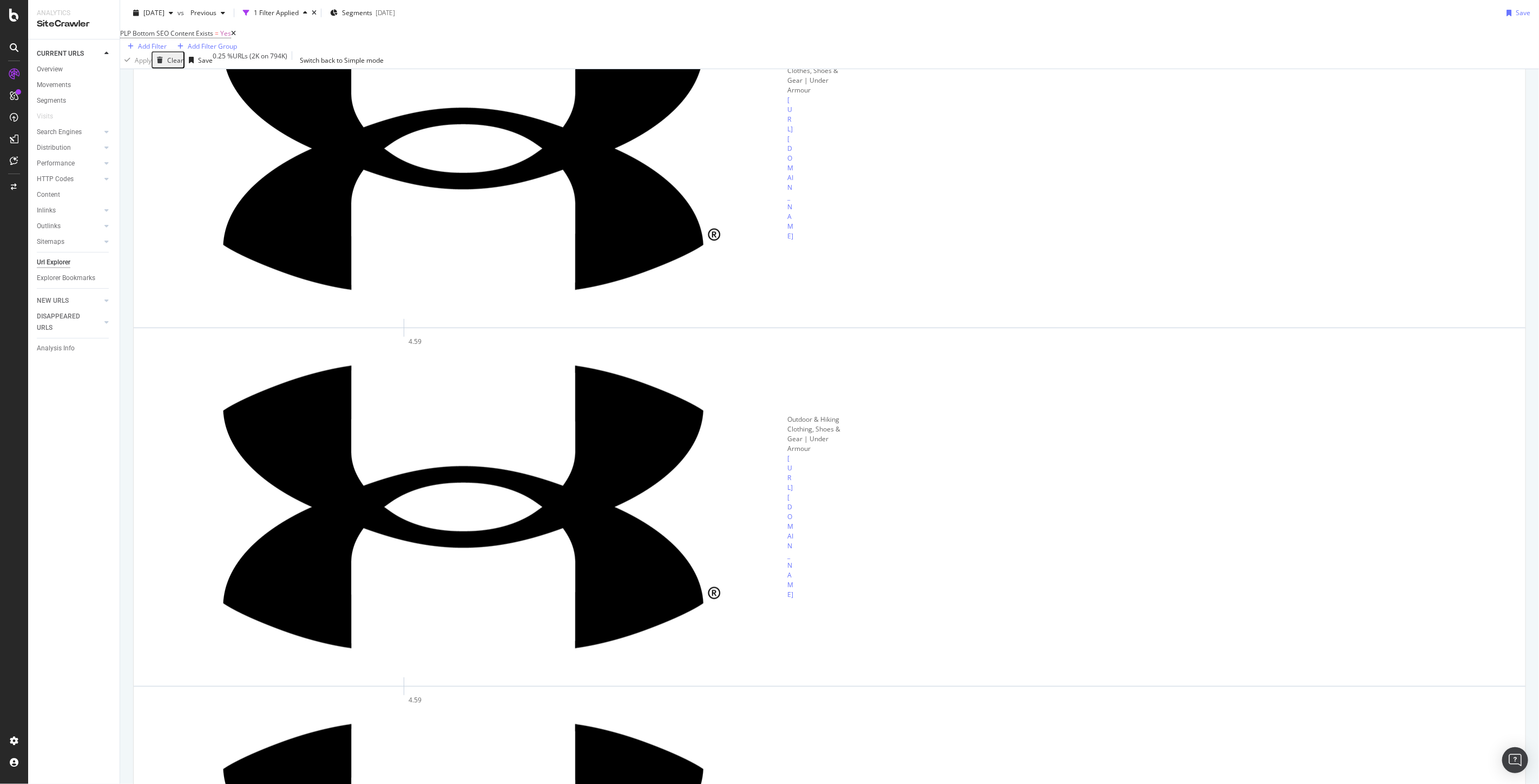
scroll to position [0, 0]
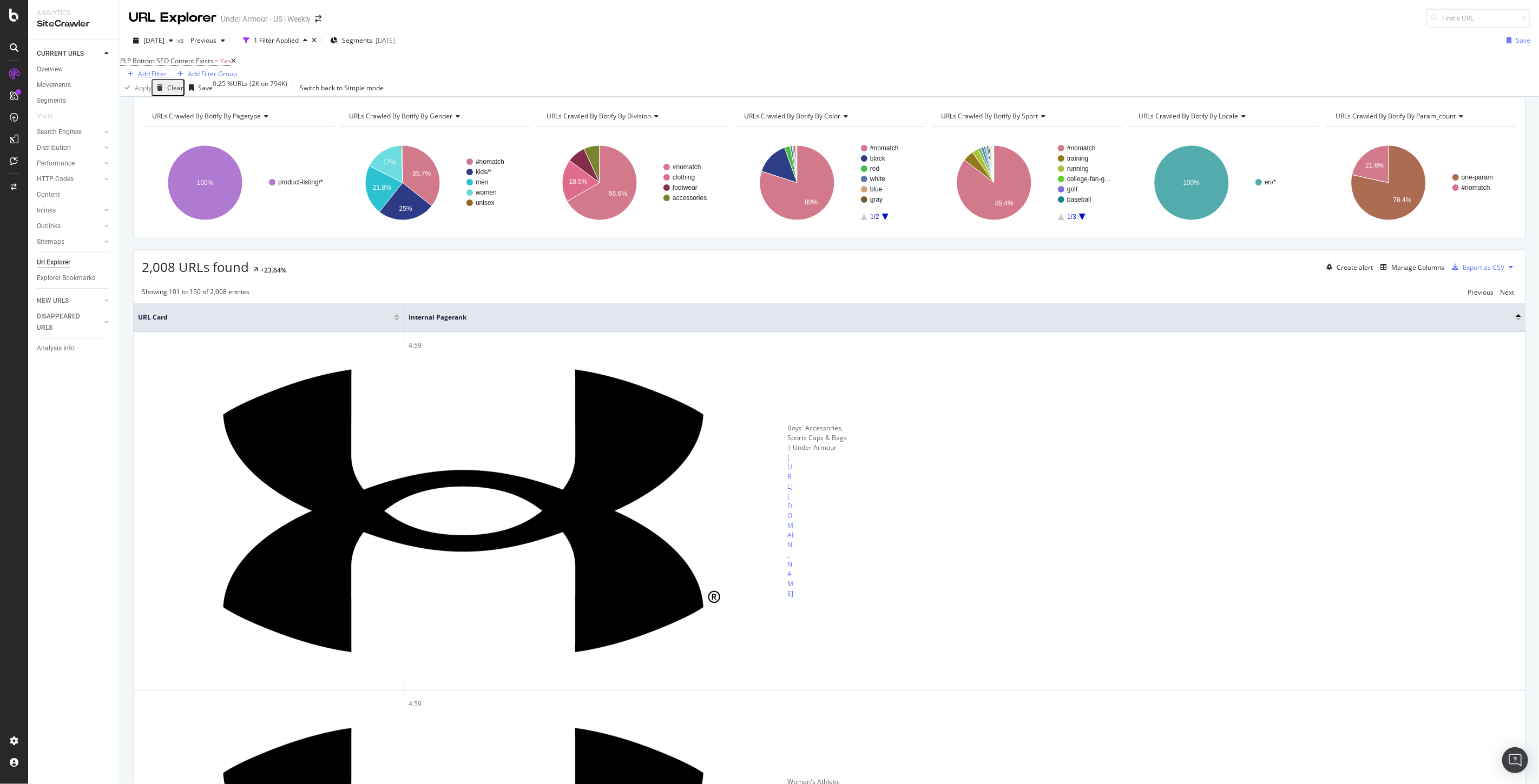
click at [167, 69] on div "Add Filter" at bounding box center [152, 73] width 29 height 9
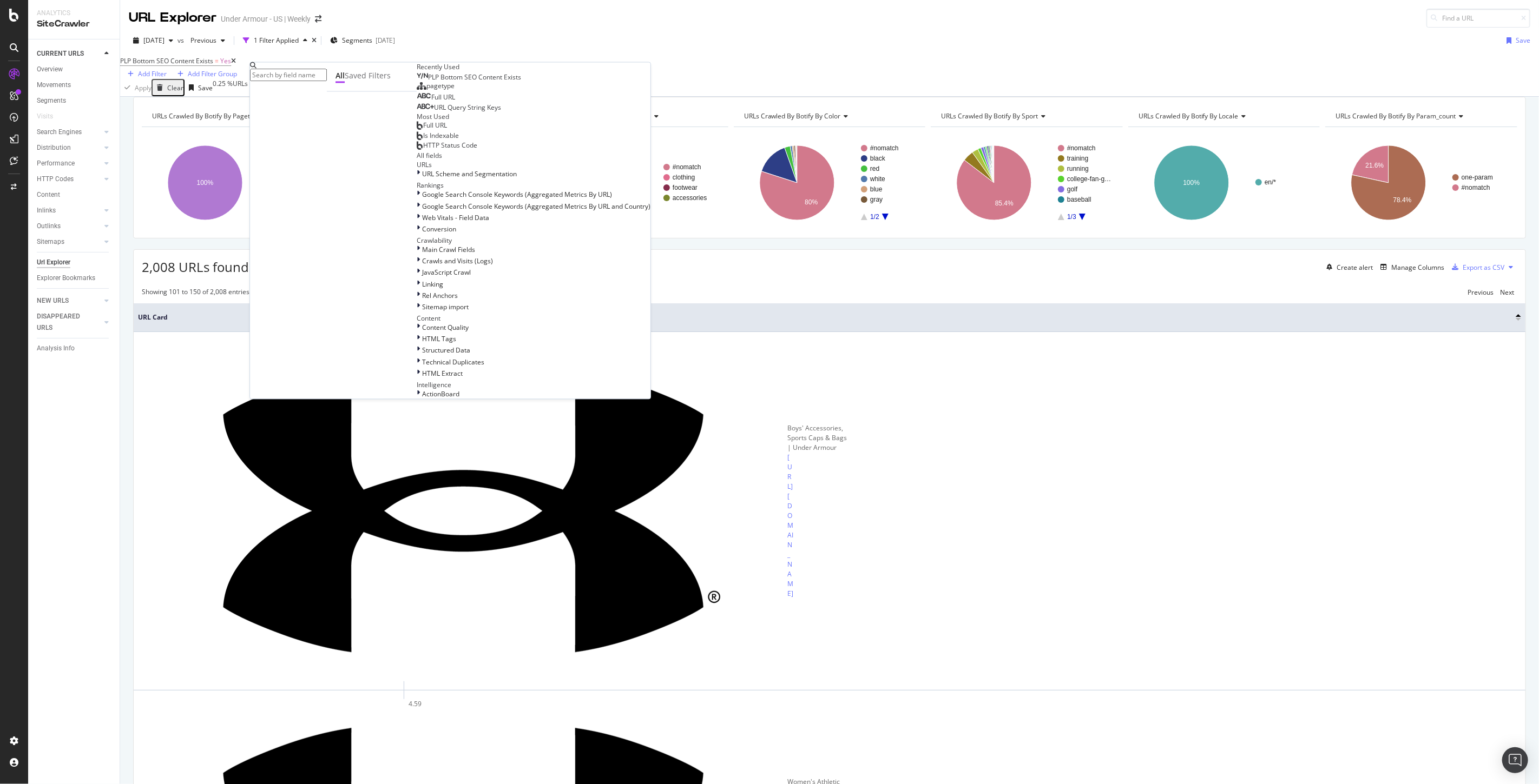
click at [293, 72] on input "text" at bounding box center [288, 75] width 77 height 13
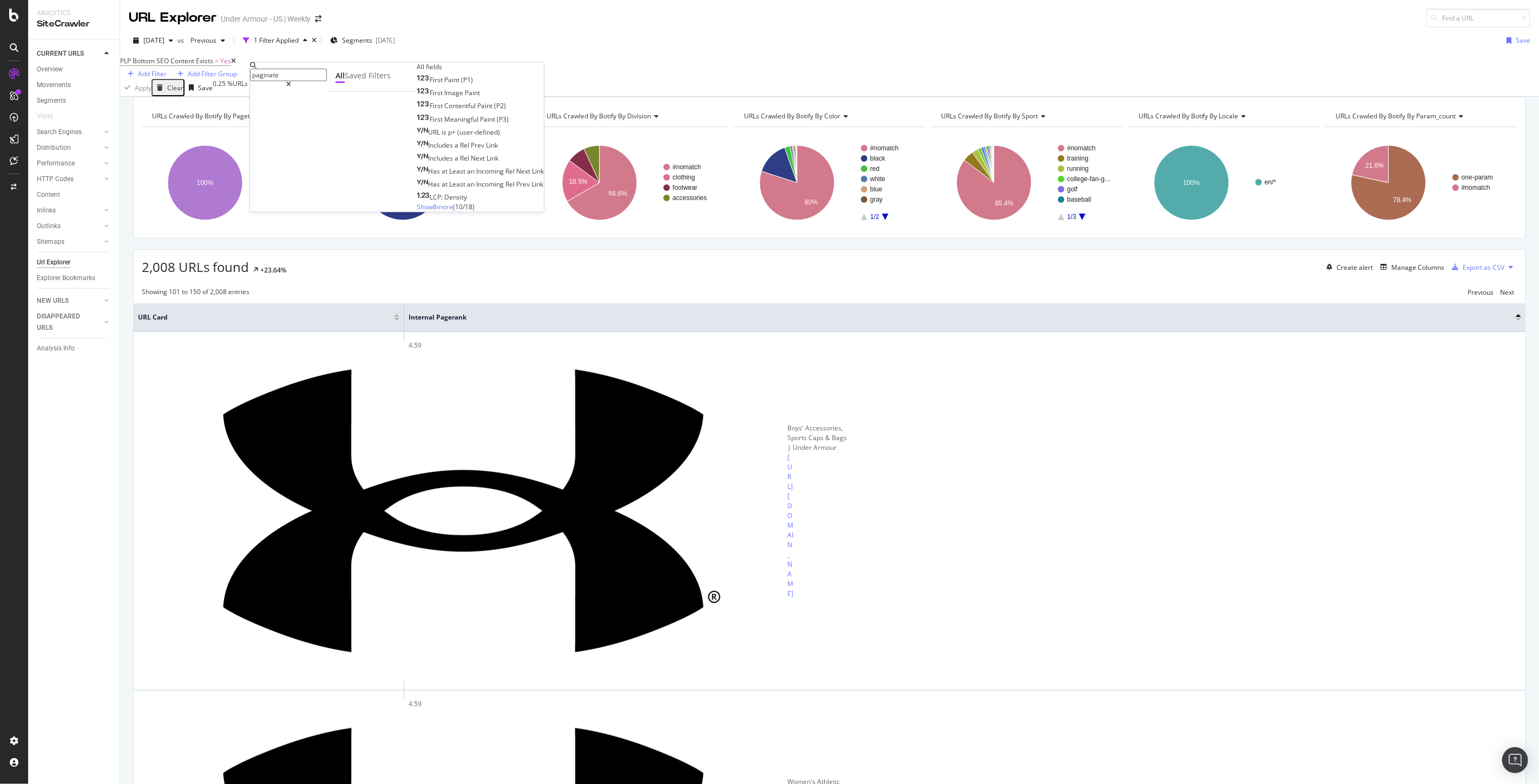
type input "paginated"
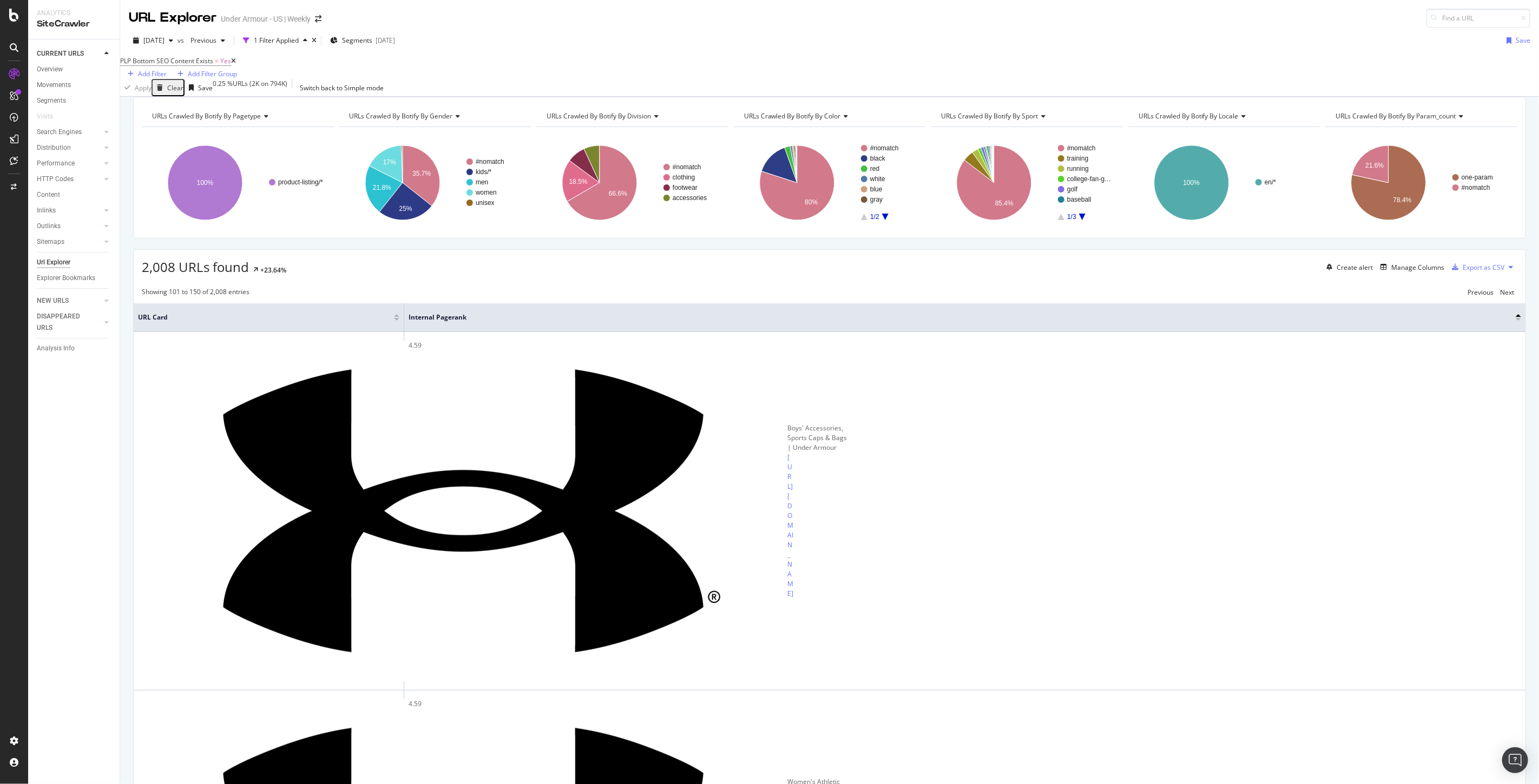
click at [285, 274] on div "2,008 URLs found +23.64% Create alert Manage Columns Export as CSV" at bounding box center [830, 263] width 1392 height 26
click at [167, 69] on div "Add Filter" at bounding box center [152, 73] width 29 height 9
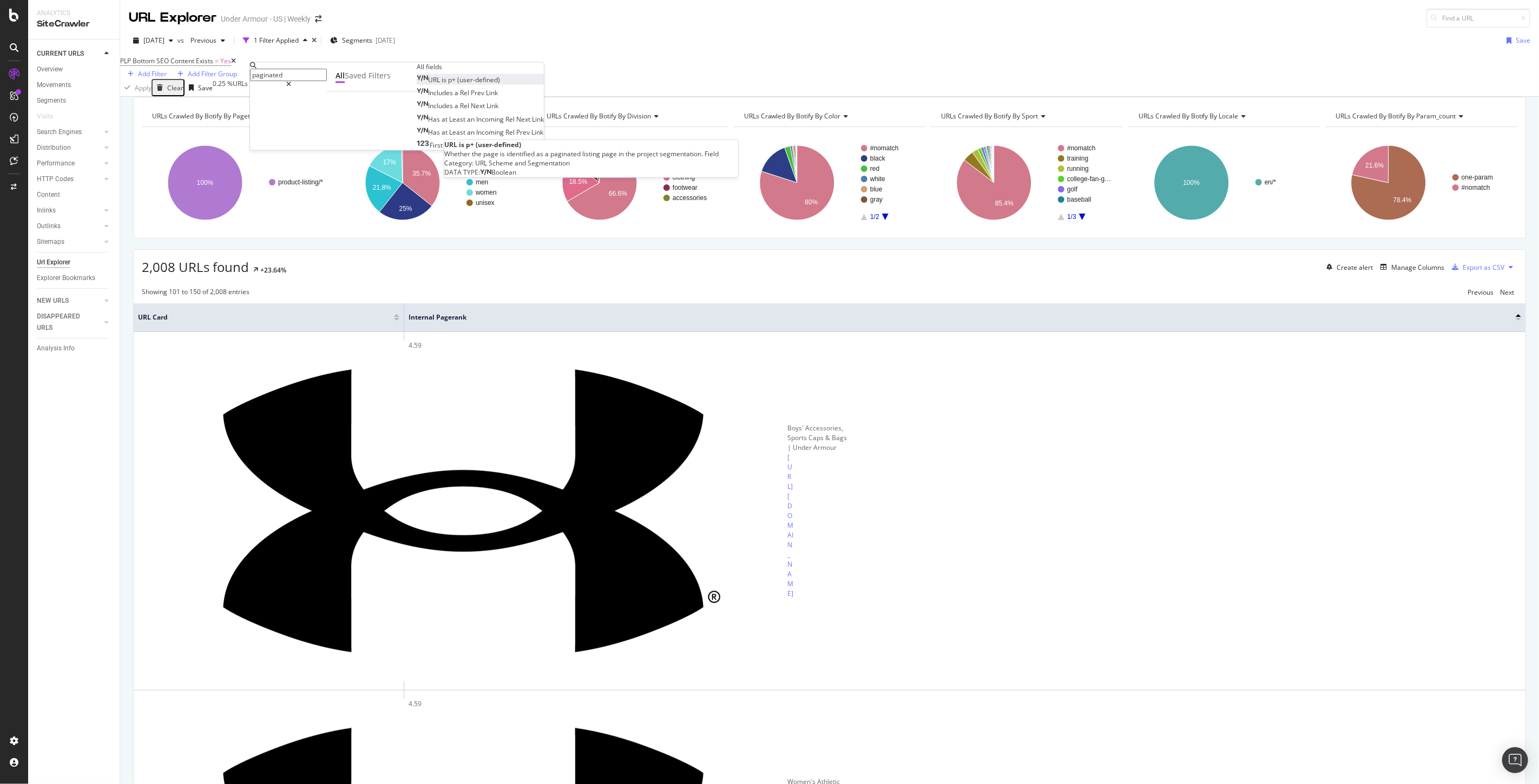
click at [457, 85] on span "(user-defined)" at bounding box center [479, 80] width 43 height 9
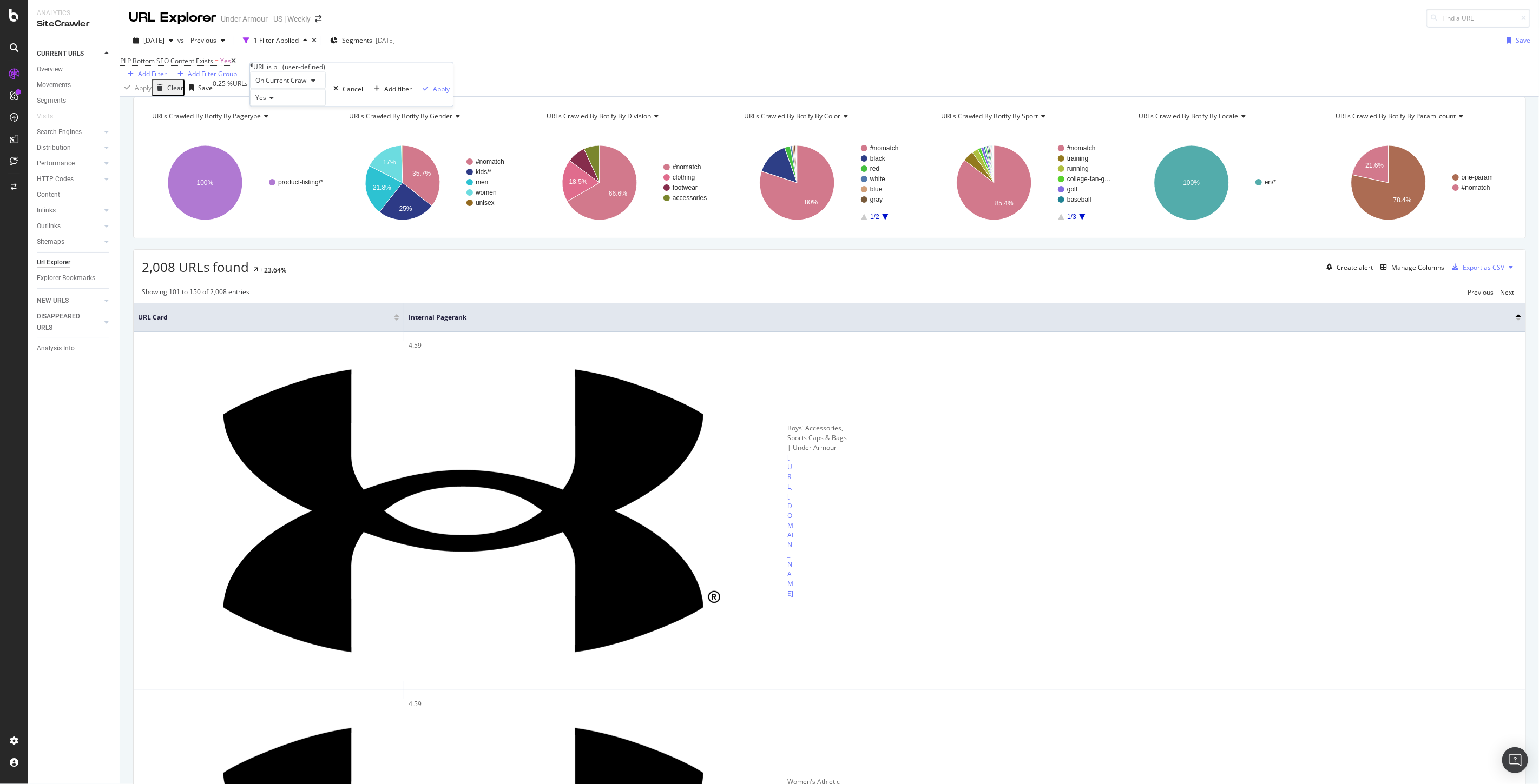
click at [271, 102] on icon at bounding box center [270, 98] width 8 height 7
click at [276, 129] on div "No" at bounding box center [287, 123] width 75 height 11
click at [433, 94] on div "Apply" at bounding box center [442, 88] width 17 height 9
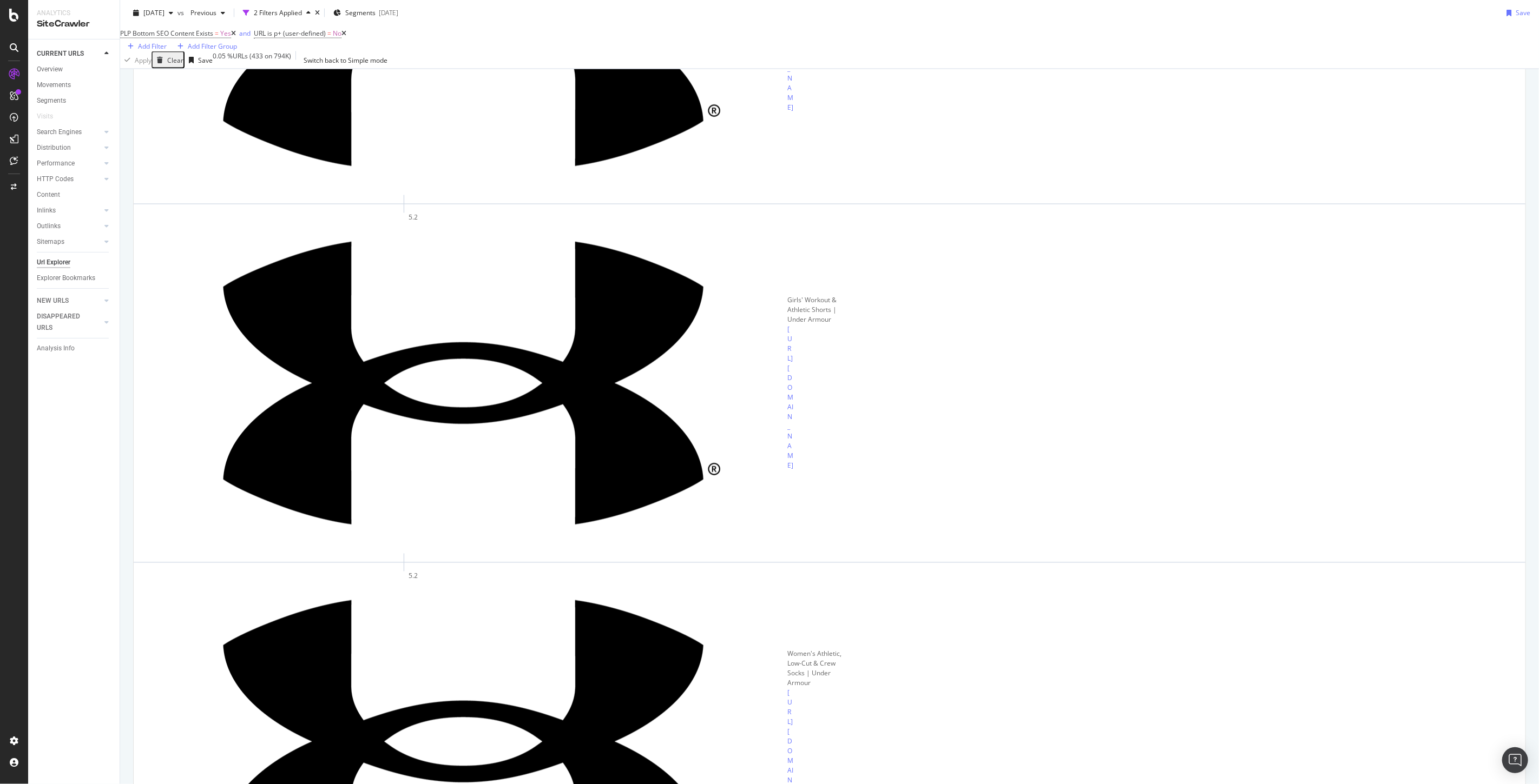
scroll to position [1742, 0]
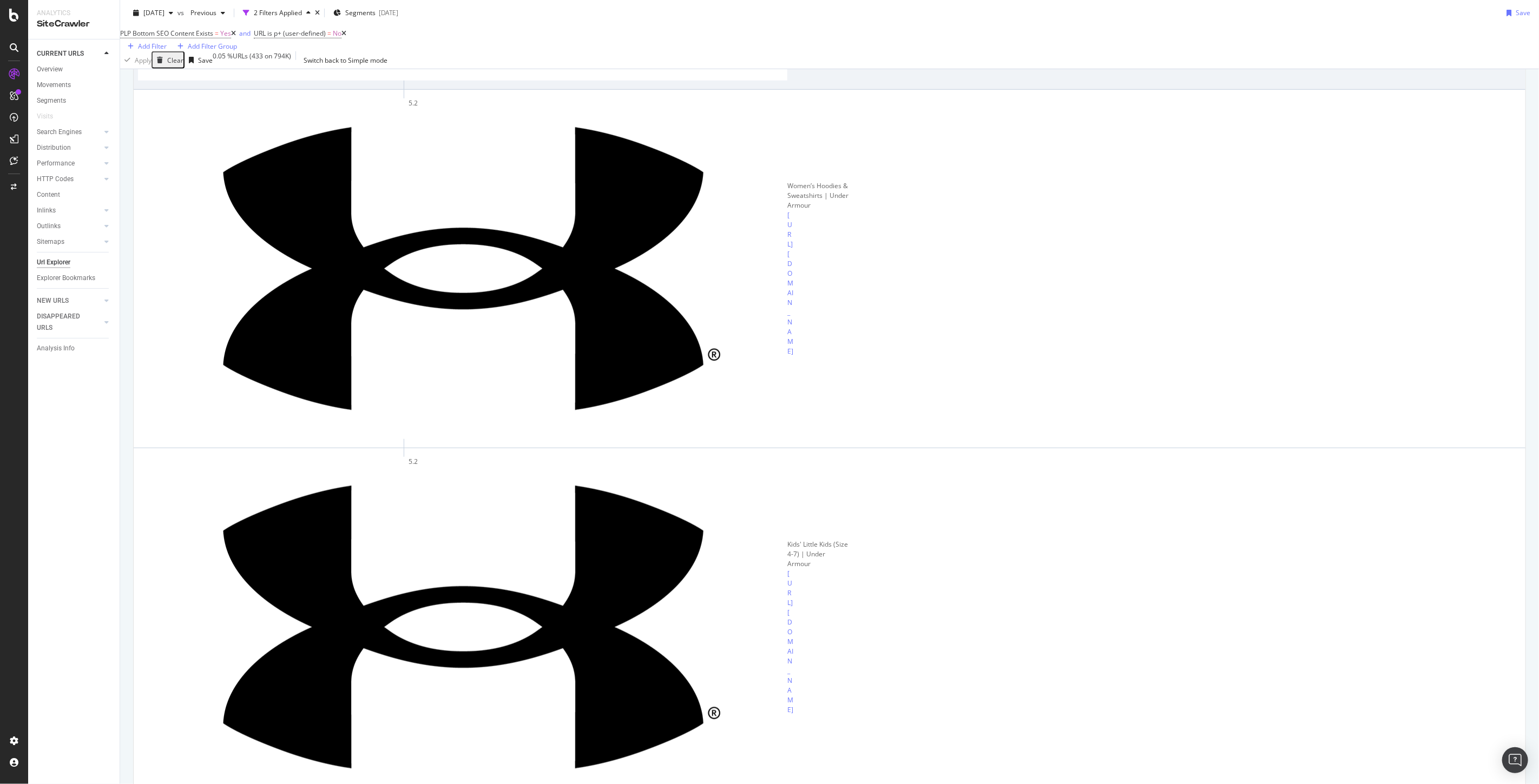
scroll to position [0, 0]
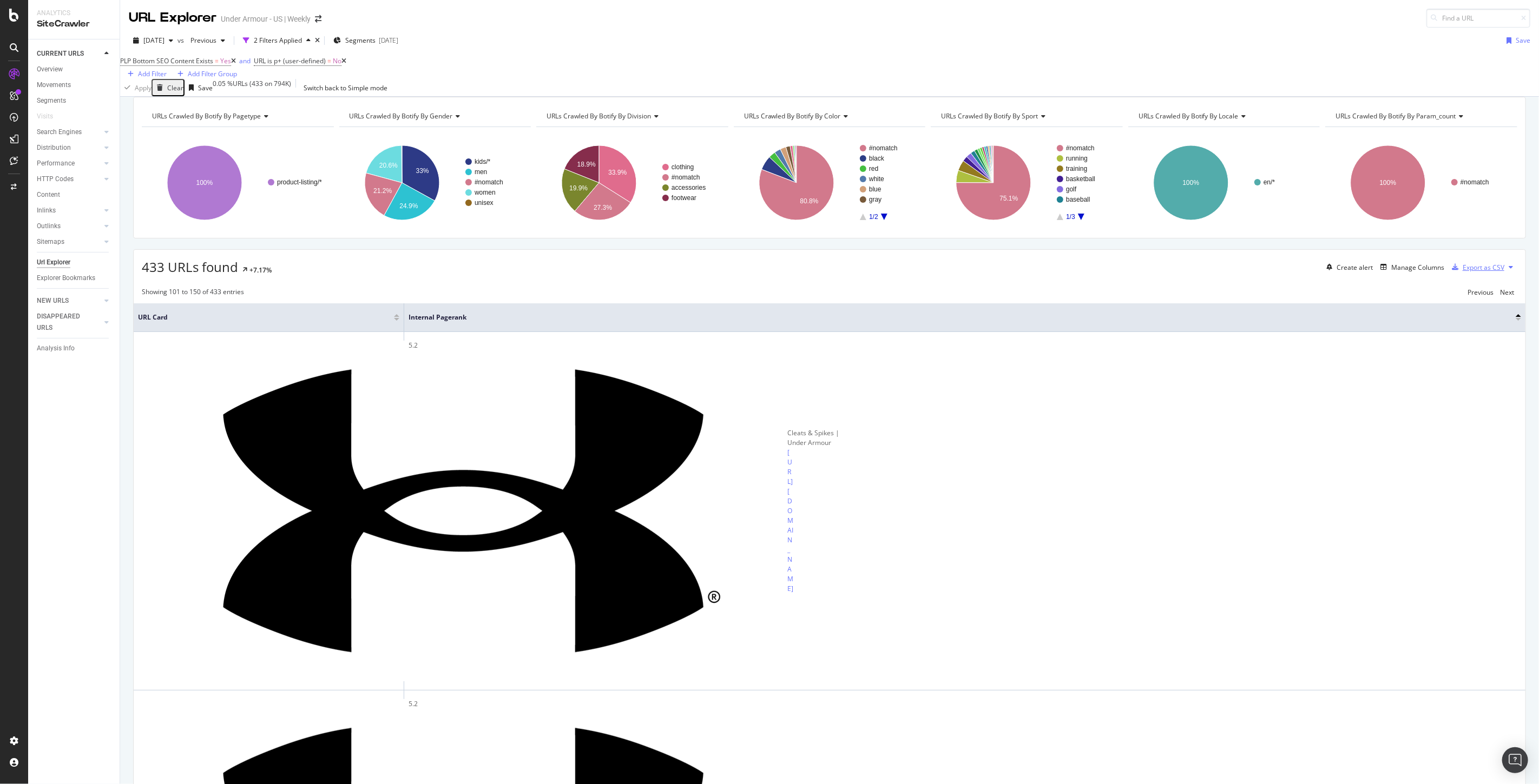
click at [1479, 272] on div "Export as CSV" at bounding box center [1483, 267] width 42 height 9
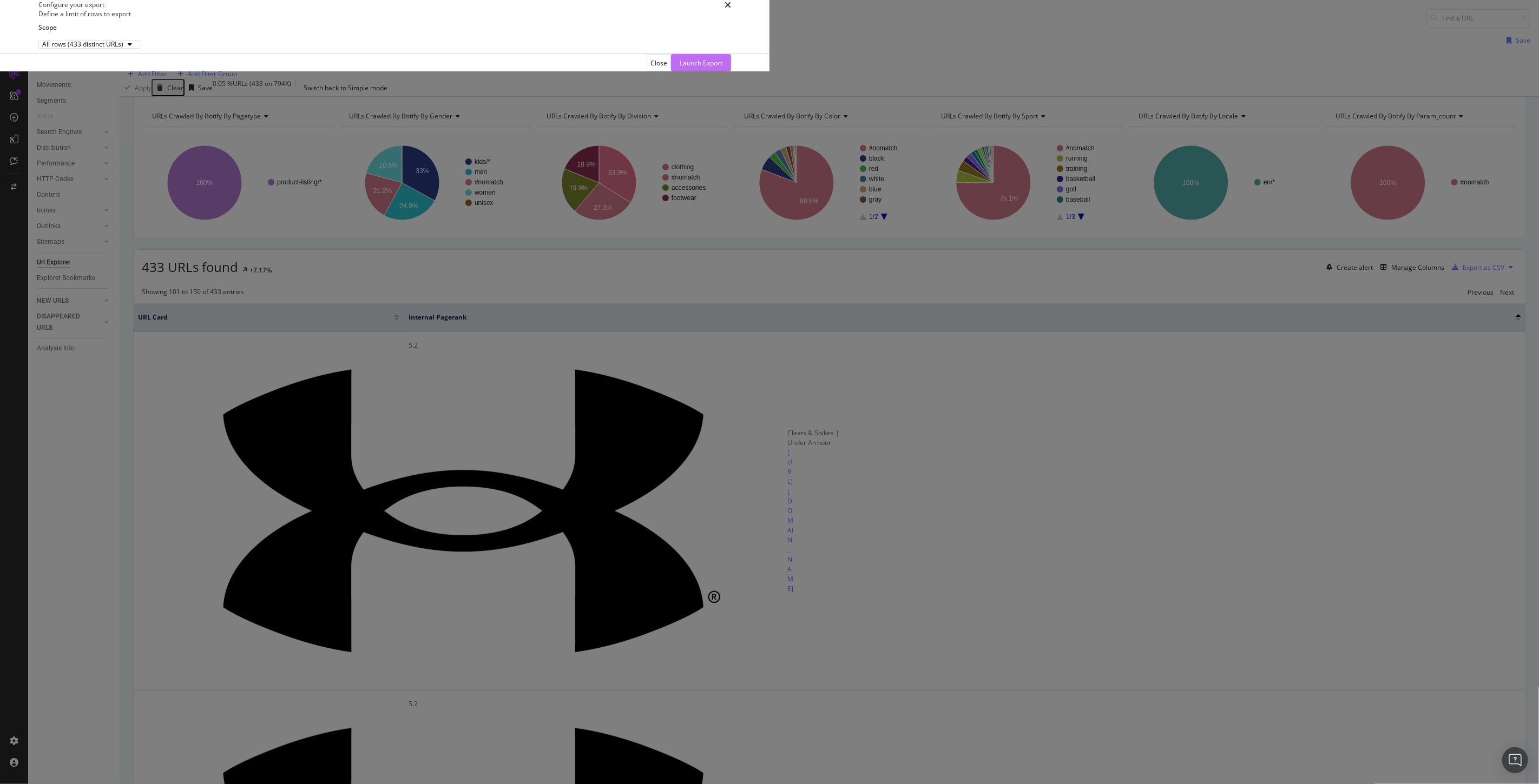
click at [722, 67] on div "Launch Export" at bounding box center [701, 63] width 43 height 9
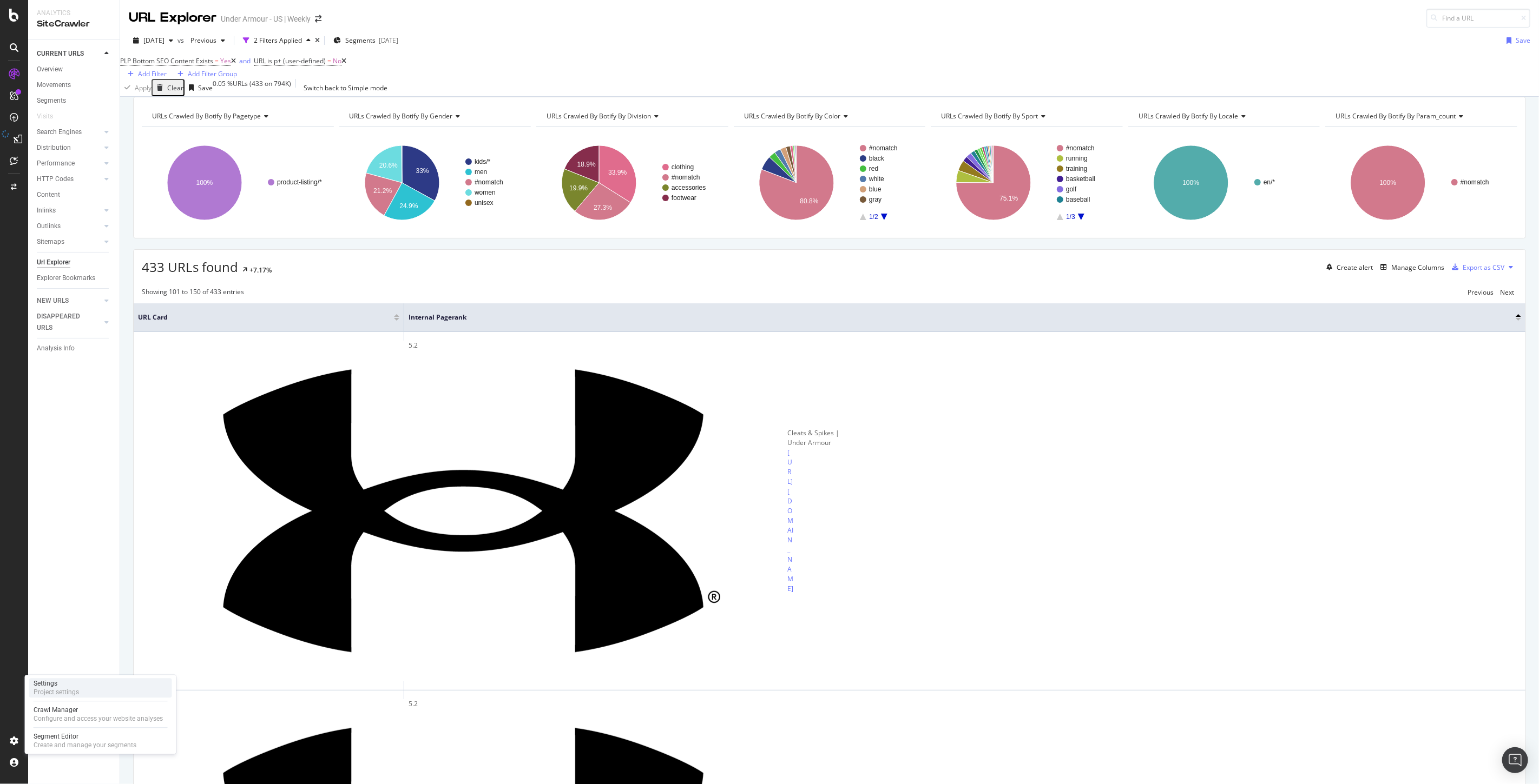
click at [87, 691] on div "Settings Project settings" at bounding box center [100, 688] width 143 height 20
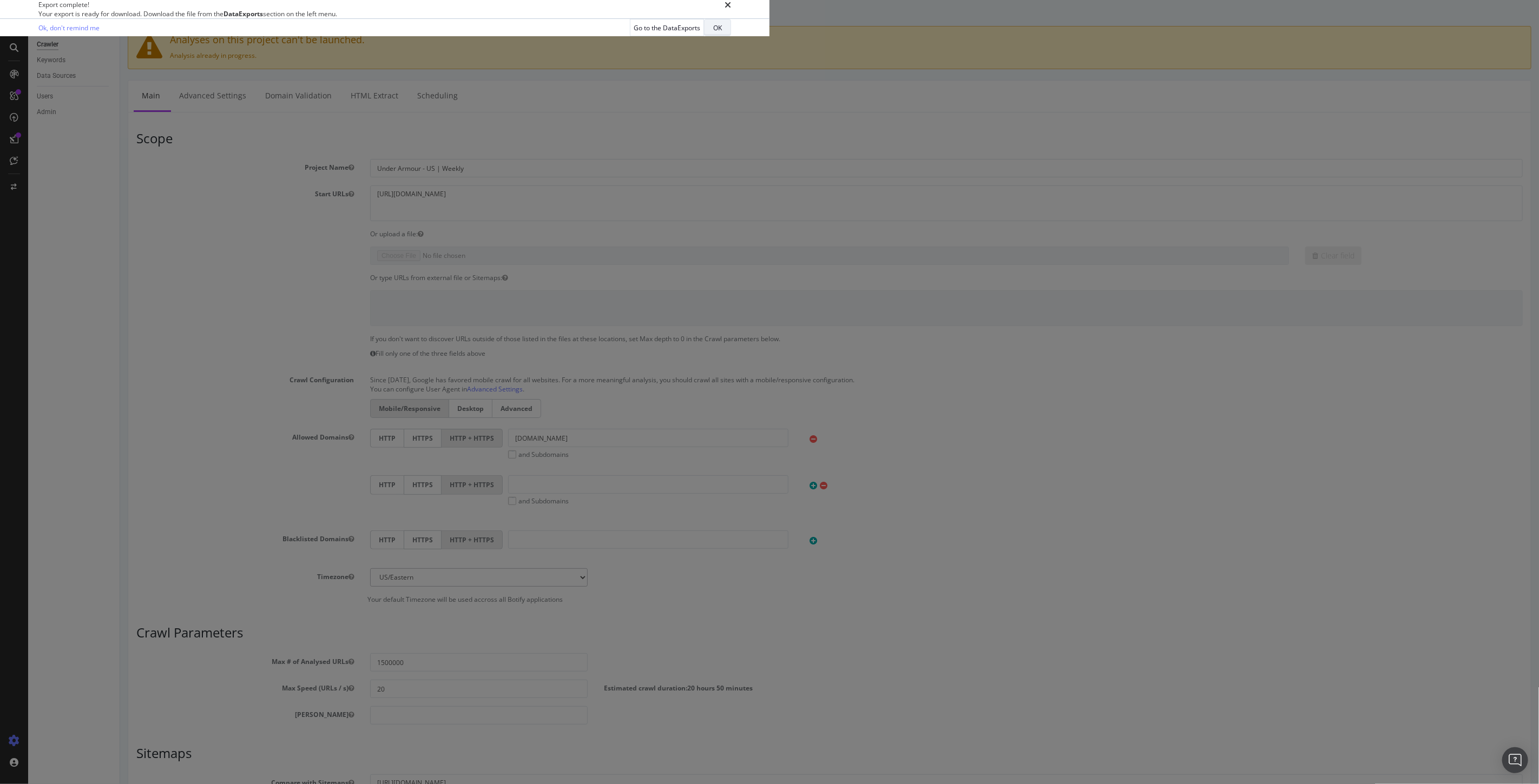
click at [722, 32] on div "OK" at bounding box center [718, 27] width 8 height 9
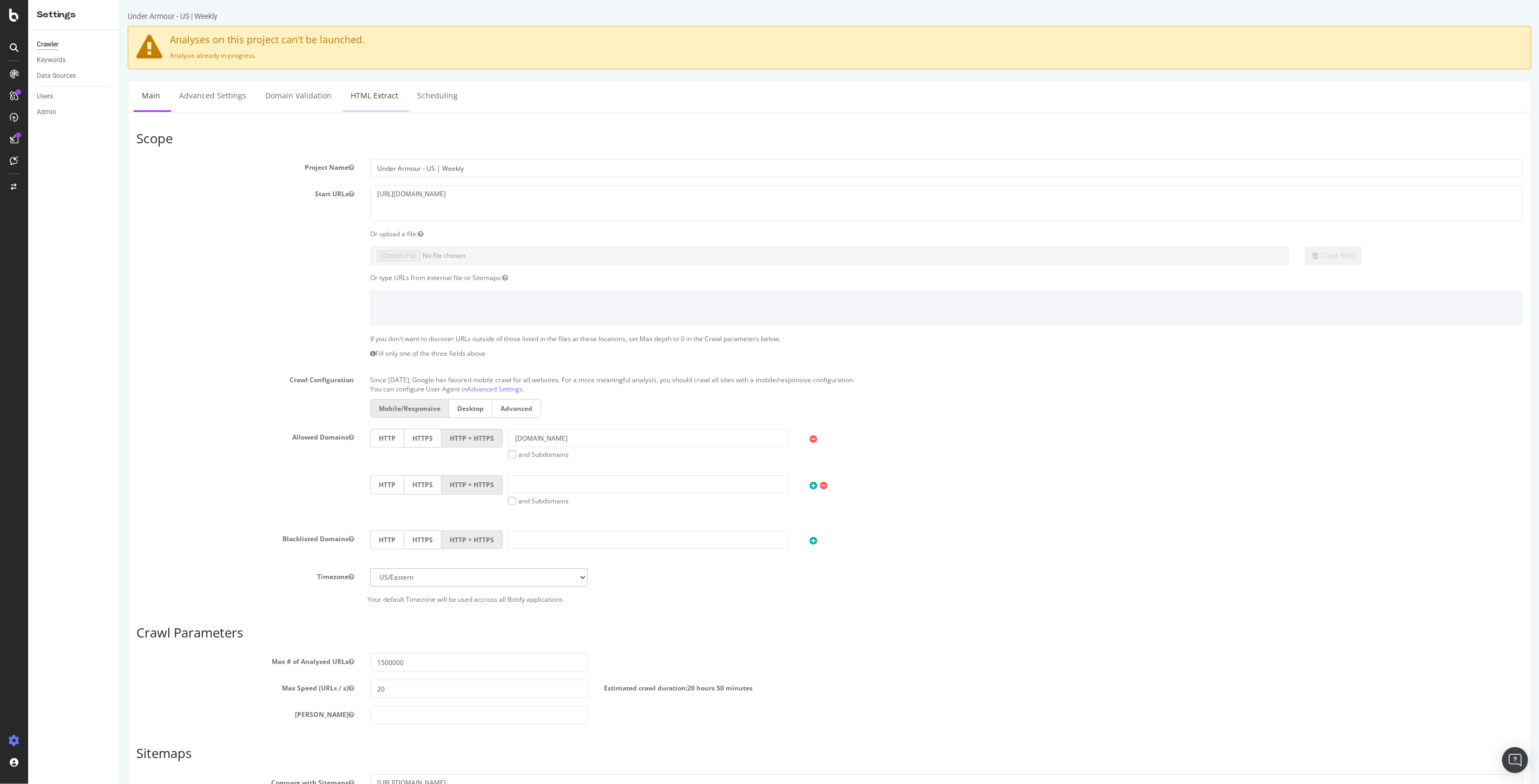
click at [386, 93] on link "HTML Extract" at bounding box center [373, 96] width 64 height 30
select select "count"
select select "i"
select select "exist"
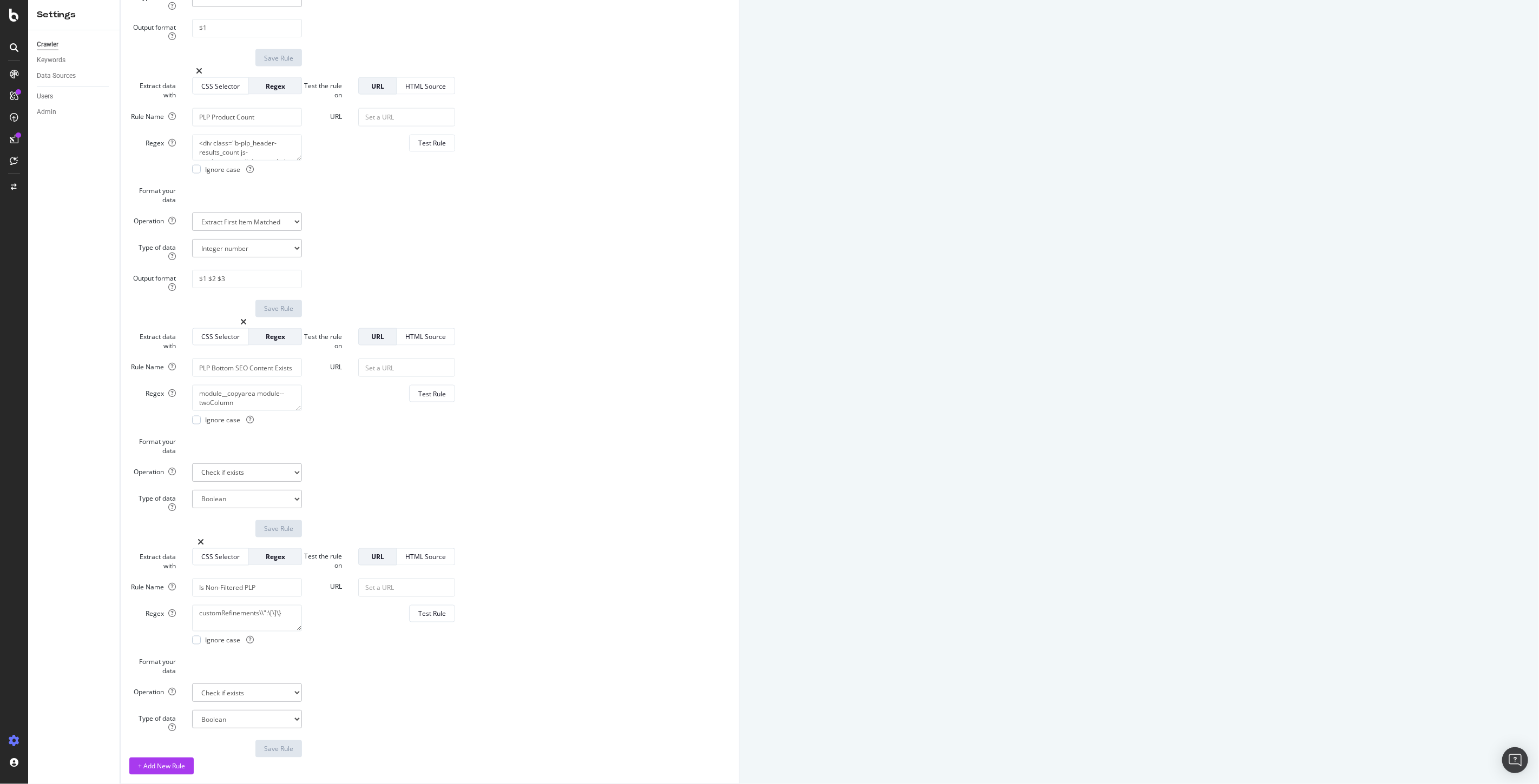
scroll to position [1617, 0]
drag, startPoint x: 552, startPoint y: 313, endPoint x: 353, endPoint y: 305, distance: 199.2
click at [310, 385] on div "Regex module__copyarea module--twoColumn Ignore case" at bounding box center [216, 405] width 189 height 39
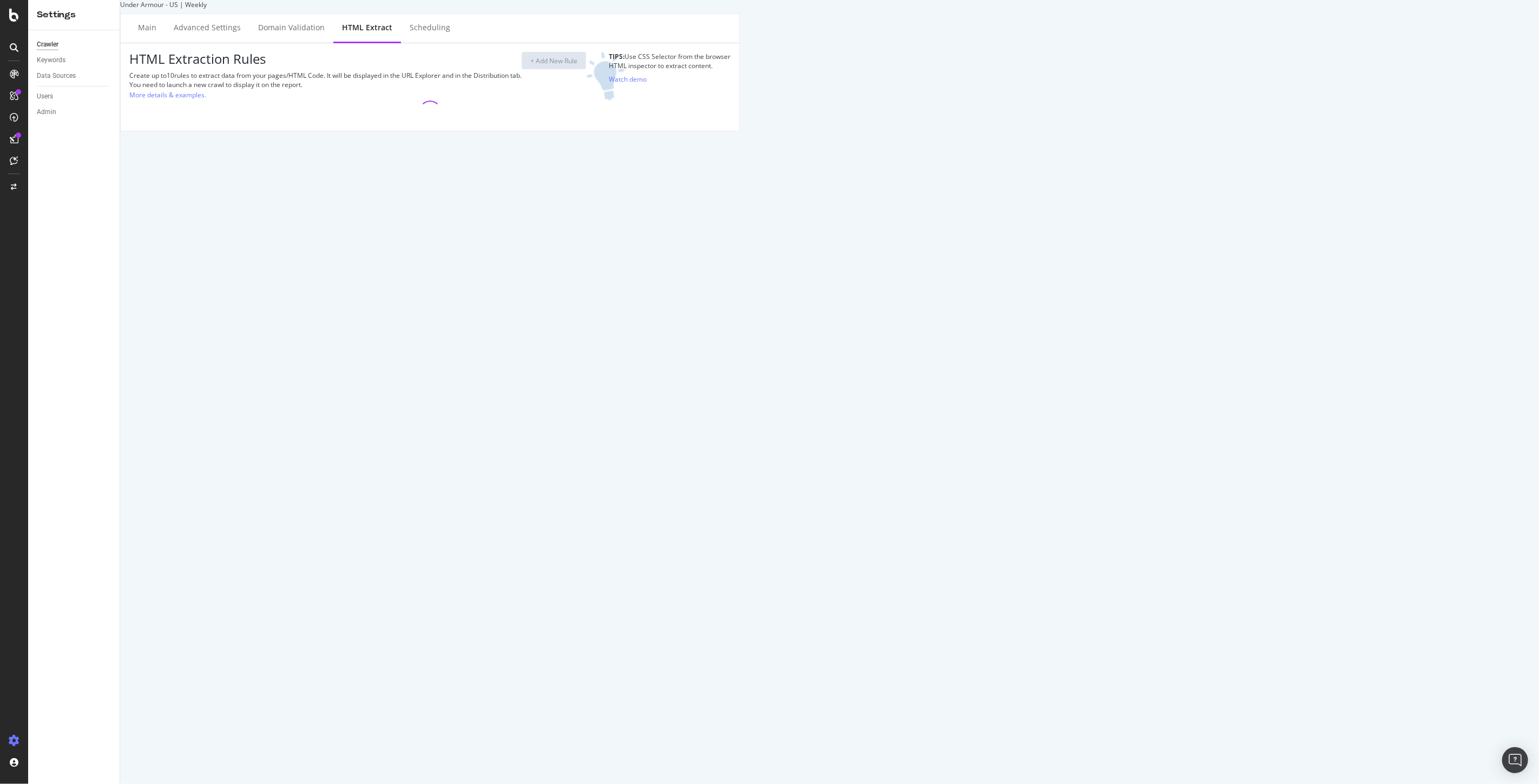
select select "count"
select select "i"
select select "exist"
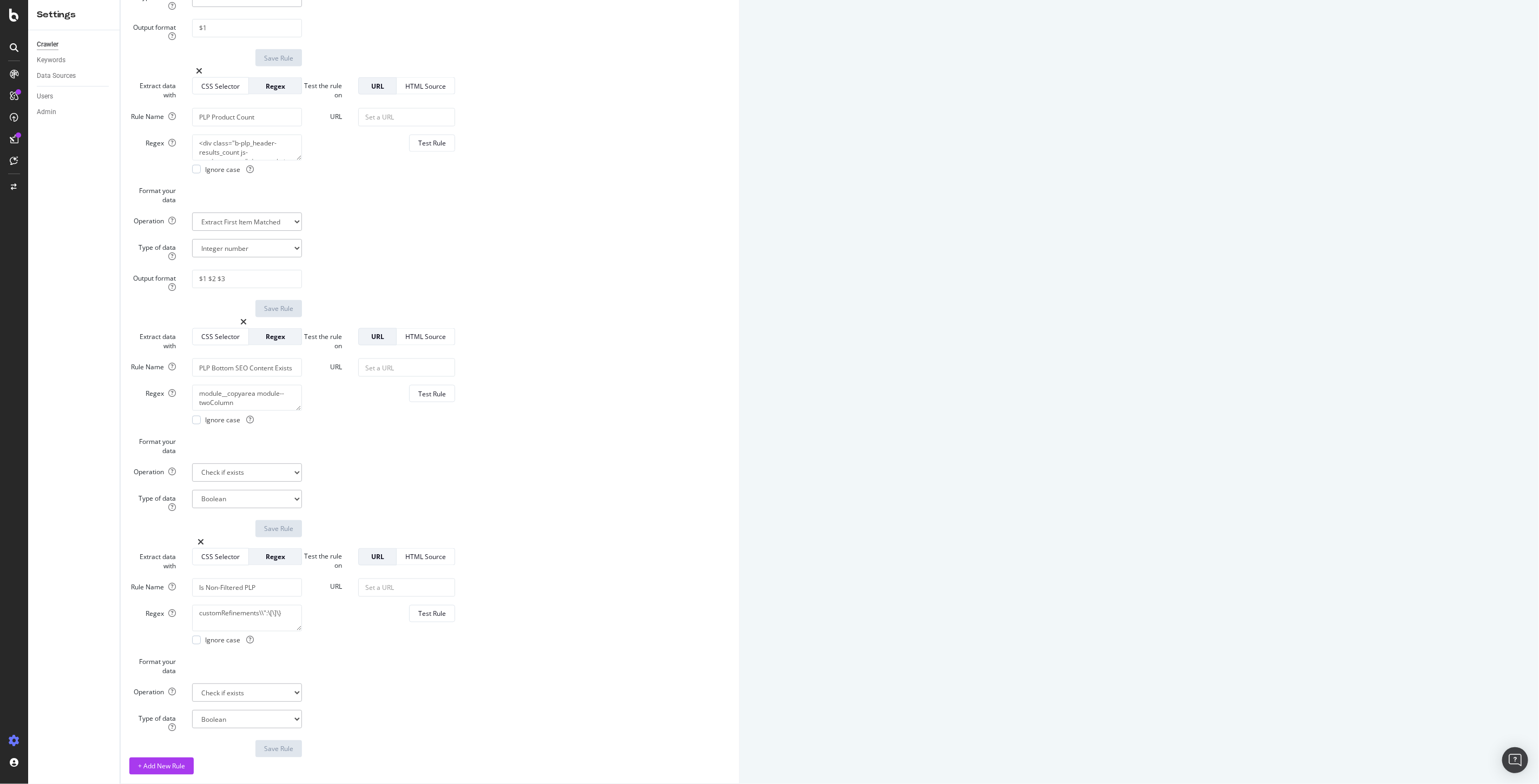
scroll to position [1617, 0]
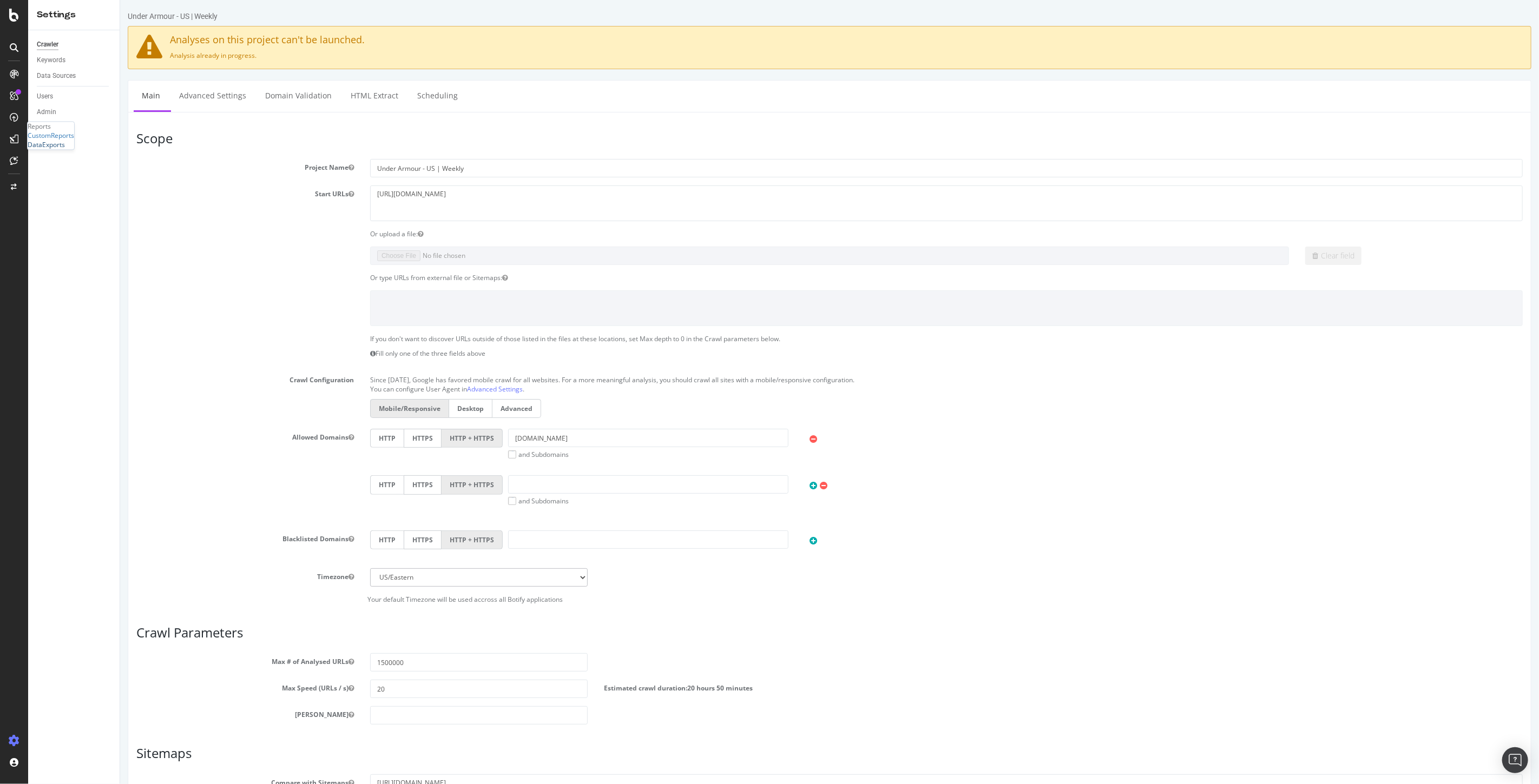
click at [65, 150] on div "DataExports" at bounding box center [46, 144] width 37 height 9
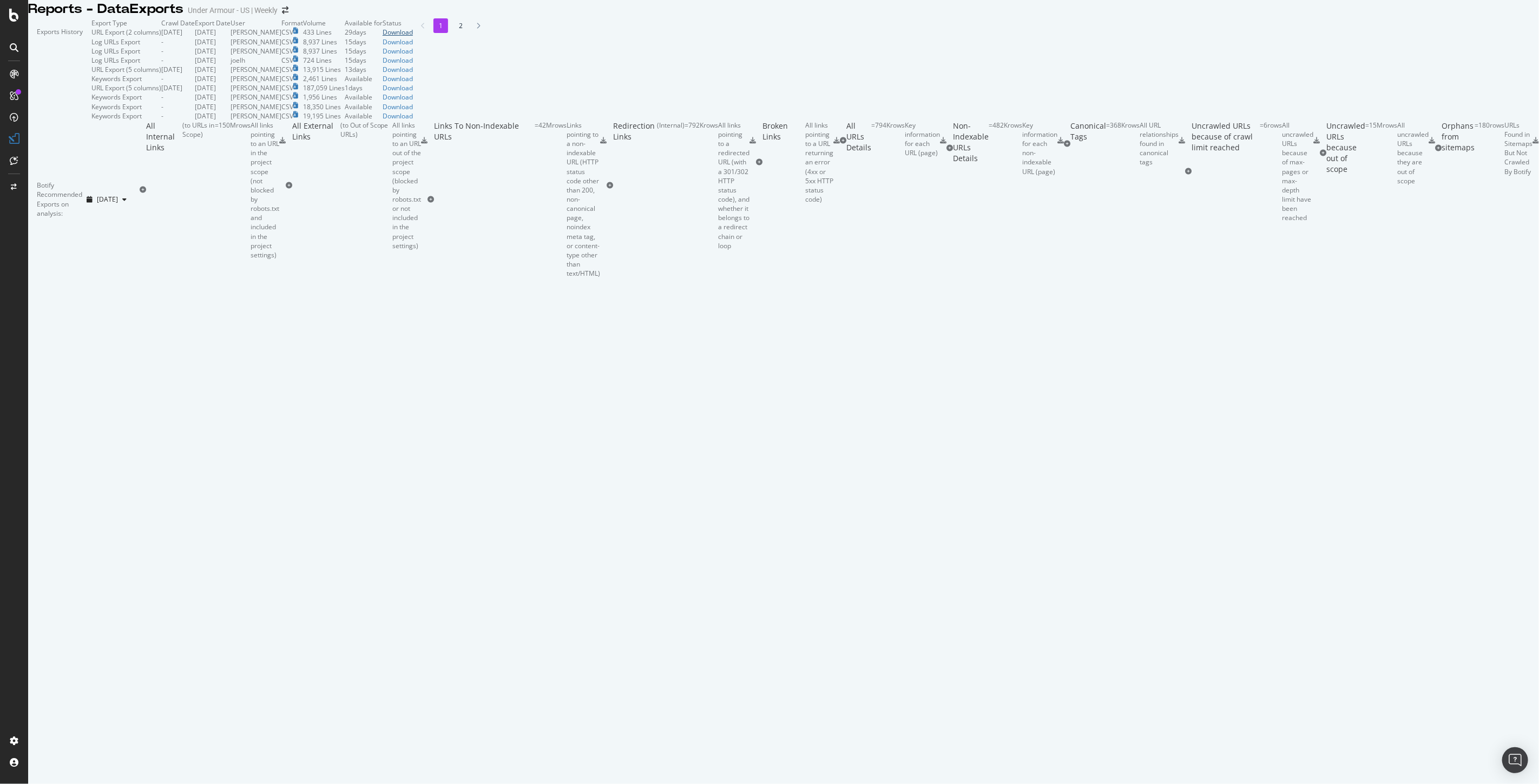
click at [413, 37] on div "Download" at bounding box center [397, 32] width 30 height 9
